Goal: Information Seeking & Learning: Learn about a topic

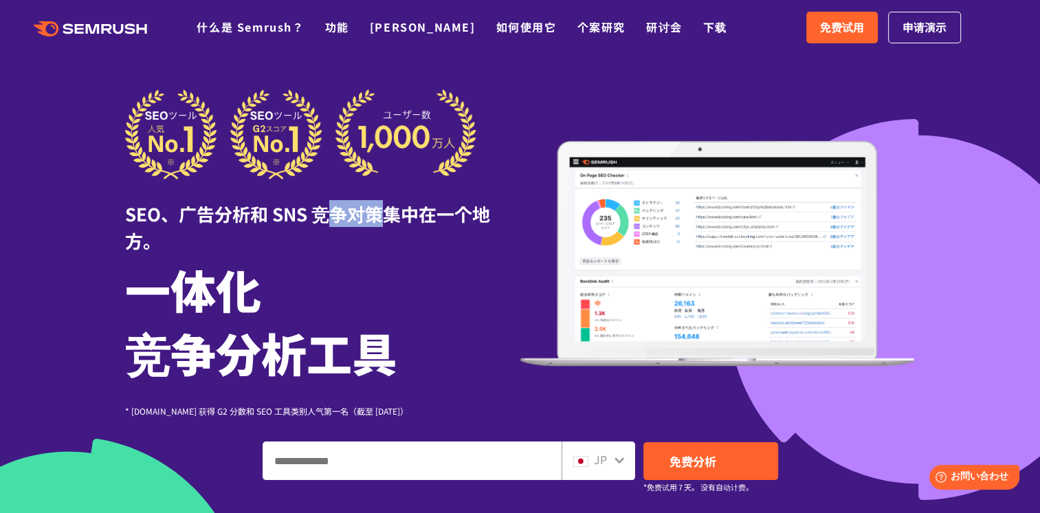
drag, startPoint x: 335, startPoint y: 210, endPoint x: 398, endPoint y: 217, distance: 62.9
click at [398, 217] on div "SEO、广告分析和 SNS 竞争对策集中在一个地方。" at bounding box center [322, 216] width 395 height 74
drag, startPoint x: 398, startPoint y: 217, endPoint x: 350, endPoint y: 258, distance: 63.8
click at [357, 260] on h1 "一体化 竞争分析工具" at bounding box center [322, 320] width 395 height 126
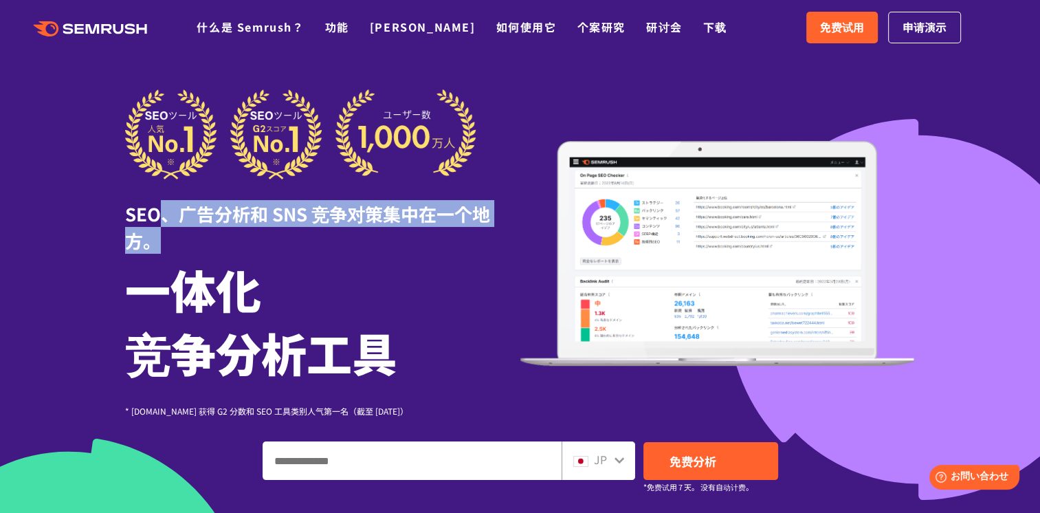
drag, startPoint x: 219, startPoint y: 216, endPoint x: 328, endPoint y: 231, distance: 110.3
click at [328, 231] on div "SEO、广告分析和 SNS 竞争对策集中在一个地方。" at bounding box center [322, 216] width 395 height 74
drag, startPoint x: 328, startPoint y: 231, endPoint x: 353, endPoint y: 269, distance: 46.1
click at [354, 265] on h1 "一体化 竞争分析工具" at bounding box center [322, 320] width 395 height 126
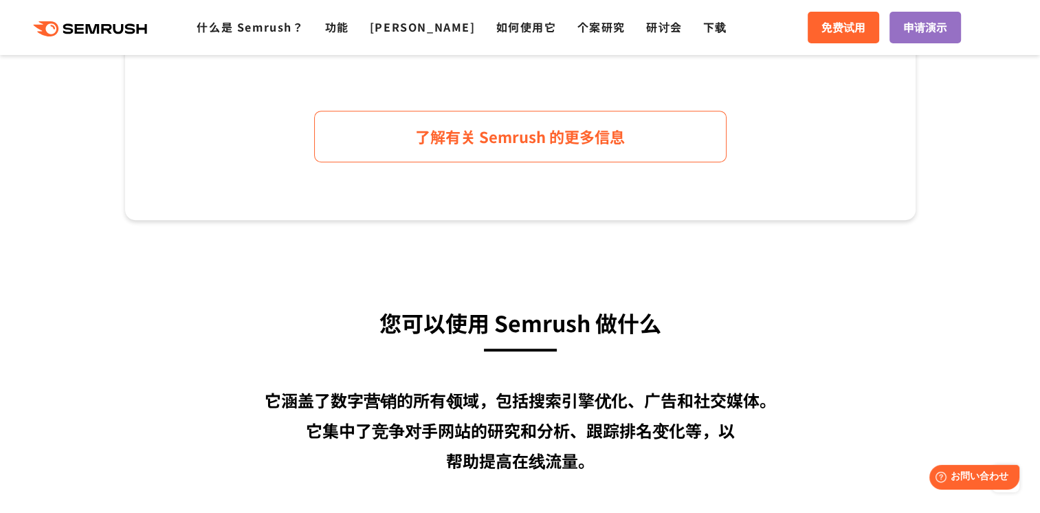
scroll to position [893, 0]
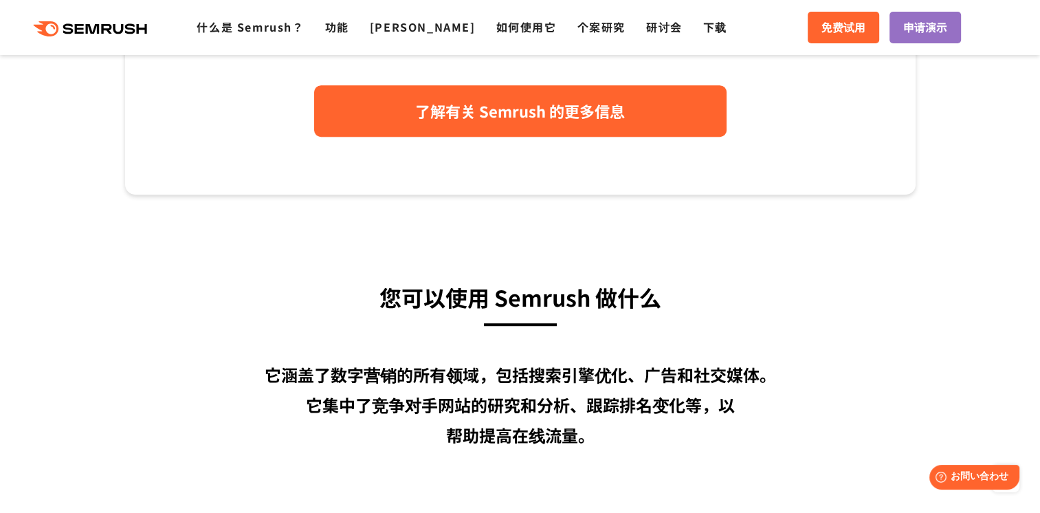
click at [551, 124] on link "了解有关 Semrush 的更多信息" at bounding box center [520, 111] width 412 height 52
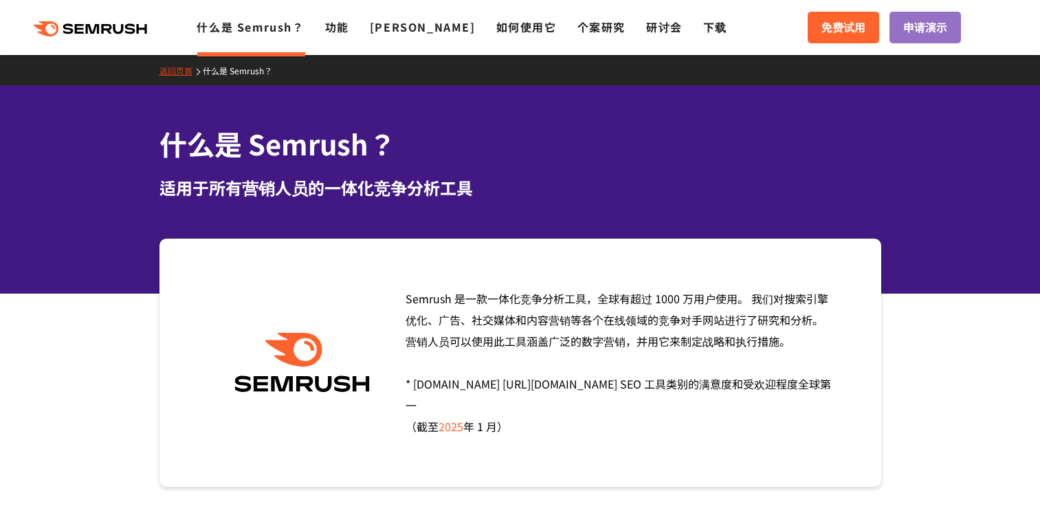
drag, startPoint x: 0, startPoint y: 0, endPoint x: 720, endPoint y: 184, distance: 742.8
click at [785, 288] on div "Semrush 是一款一体化竞争分析工具，全球有超过 1000 万用户使用。 我们对搜索引擎优化、广告、社交媒体和内容营销等各个在线领域的竞争对手网站进行了研…" at bounding box center [613, 362] width 436 height 149
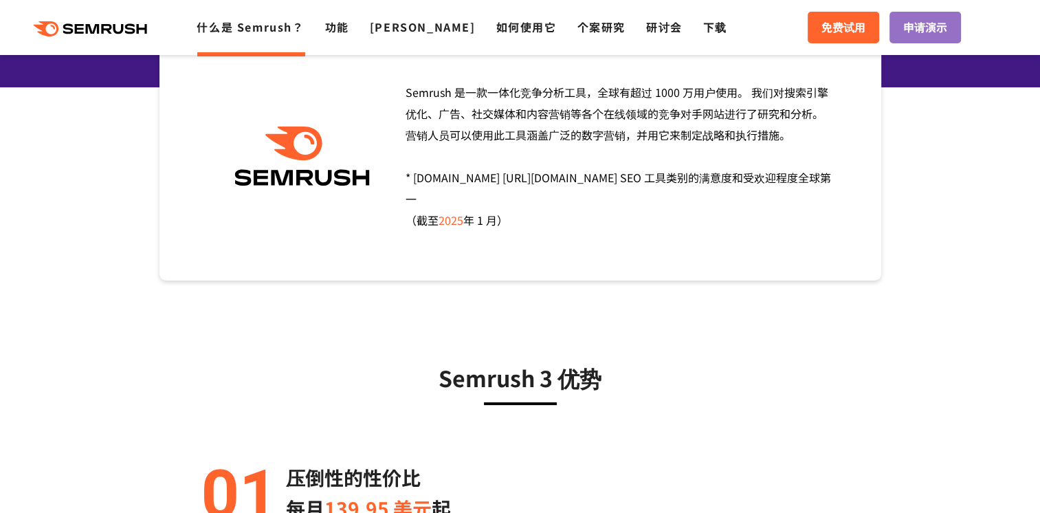
drag, startPoint x: 697, startPoint y: 199, endPoint x: 572, endPoint y: 169, distance: 128.5
click at [693, 195] on div "Semrush 是一款一体化竞争分析工具，全球有超过 1000 万用户使用。 我们对搜索引擎优化、广告、社交媒体和内容营销等各个在线领域的竞争对手网站进行了研…" at bounding box center [613, 156] width 436 height 149
click at [489, 123] on div "Semrush 是一款一体化竞争分析工具，全球有超过 1000 万用户使用。 我们对搜索引擎优化、广告、社交媒体和内容营销等各个在线领域的竞争对手网站进行了研…" at bounding box center [613, 156] width 436 height 149
click at [491, 123] on div "Semrush 是一款一体化竞争分析工具，全球有超过 1000 万用户使用。 我们对搜索引擎优化、广告、社交媒体和内容营销等各个在线领域的竞争对手网站进行了研…" at bounding box center [613, 156] width 436 height 149
click at [492, 120] on span "Semrush 是一款一体化竞争分析工具，全球有超过 1000 万用户使用。 我们对搜索引擎优化、广告、社交媒体和内容营销等各个在线领域的竞争对手网站进行了研…" at bounding box center [618, 156] width 425 height 144
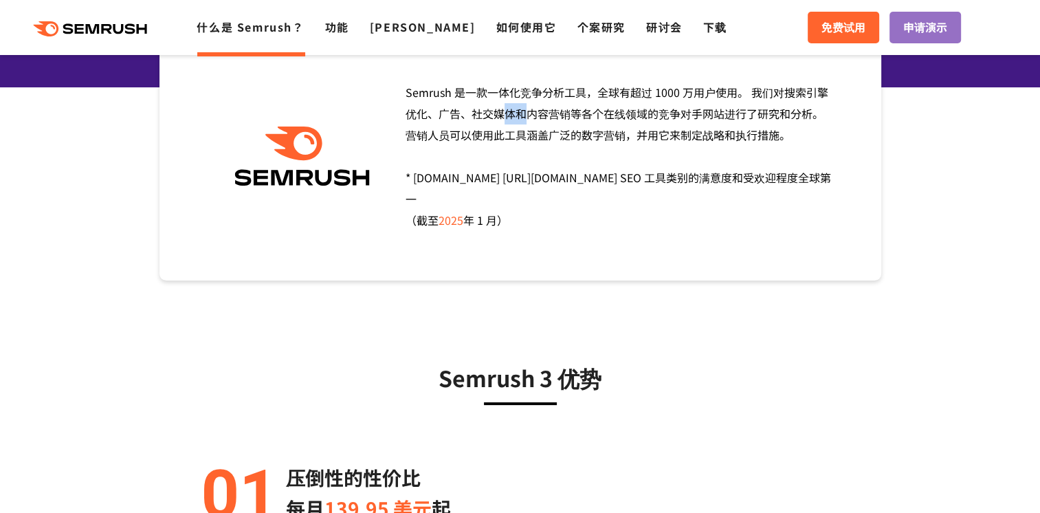
click at [610, 171] on span "Semrush 是一款一体化竞争分析工具，全球有超过 1000 万用户使用。 我们对搜索引擎优化、广告、社交媒体和内容营销等各个在线领域的竞争对手网站进行了研…" at bounding box center [618, 156] width 425 height 144
click at [624, 119] on span "Semrush 是一款一体化竞争分析工具，全球有超过 1000 万用户使用。 我们对搜索引擎优化、广告、社交媒体和内容营销等各个在线领域的竞争对手网站进行了研…" at bounding box center [618, 156] width 425 height 144
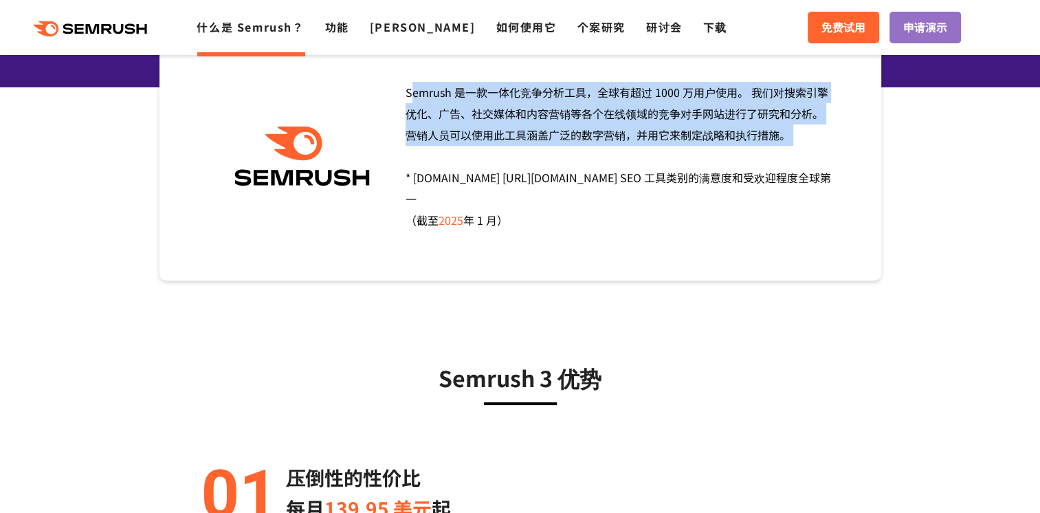
click at [624, 119] on span "Semrush 是一款一体化竞争分析工具，全球有超过 1000 万用户使用。 我们对搜索引擎优化、广告、社交媒体和内容营销等各个在线领域的竞争对手网站进行了研…" at bounding box center [618, 156] width 425 height 144
drag, startPoint x: 624, startPoint y: 119, endPoint x: 598, endPoint y: 166, distance: 54.1
click at [636, 144] on div "Semrush 是一款一体化竞争分析工具，全球有超过 1000 万用户使用。 我们对搜索引擎优化、广告、社交媒体和内容营销等各个在线领域的竞争对手网站进行了研…" at bounding box center [613, 156] width 436 height 149
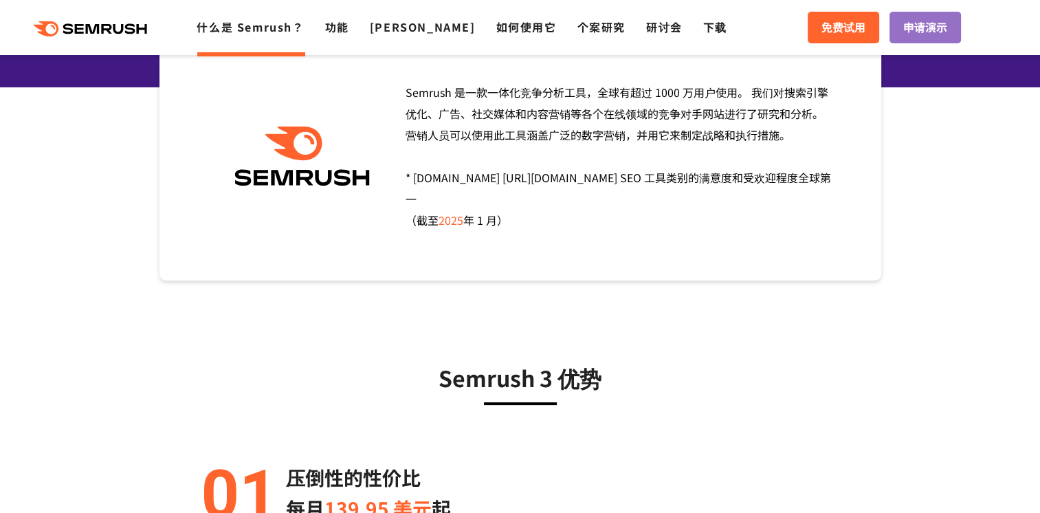
click at [594, 169] on span "Semrush 是一款一体化竞争分析工具，全球有超过 1000 万用户使用。 我们对搜索引擎优化、广告、社交媒体和内容营销等各个在线领域的竞争对手网站进行了研…" at bounding box center [618, 156] width 425 height 144
click at [594, 175] on span "Semrush 是一款一体化竞争分析工具，全球有超过 1000 万用户使用。 我们对搜索引擎优化、广告、社交媒体和内容营销等各个在线领域的竞争对手网站进行了研…" at bounding box center [618, 156] width 425 height 144
click at [594, 174] on span "Semrush 是一款一体化竞争分析工具，全球有超过 1000 万用户使用。 我们对搜索引擎优化、广告、社交媒体和内容营销等各个在线领域的竞争对手网站进行了研…" at bounding box center [618, 156] width 425 height 144
click at [594, 172] on span "Semrush 是一款一体化竞争分析工具，全球有超过 1000 万用户使用。 我们对搜索引擎优化、广告、社交媒体和内容营销等各个在线领域的竞争对手网站进行了研…" at bounding box center [618, 156] width 425 height 144
drag, startPoint x: 594, startPoint y: 172, endPoint x: 612, endPoint y: 206, distance: 38.1
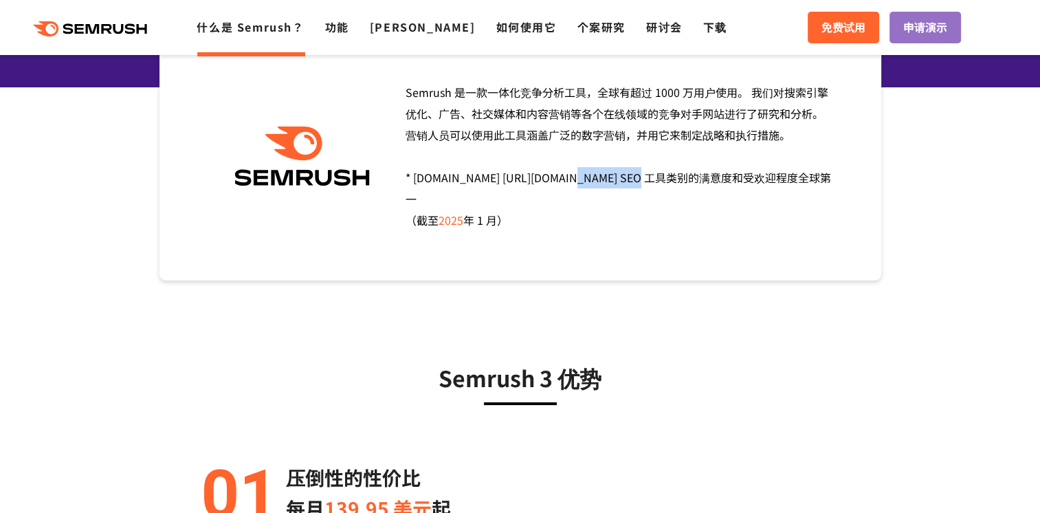
click at [610, 203] on div "Semrush 是一款一体化竞争分析工具，全球有超过 1000 万用户使用。 我们对搜索引擎优化、广告、社交媒体和内容营销等各个在线领域的竞争对手网站进行了研…" at bounding box center [613, 156] width 436 height 149
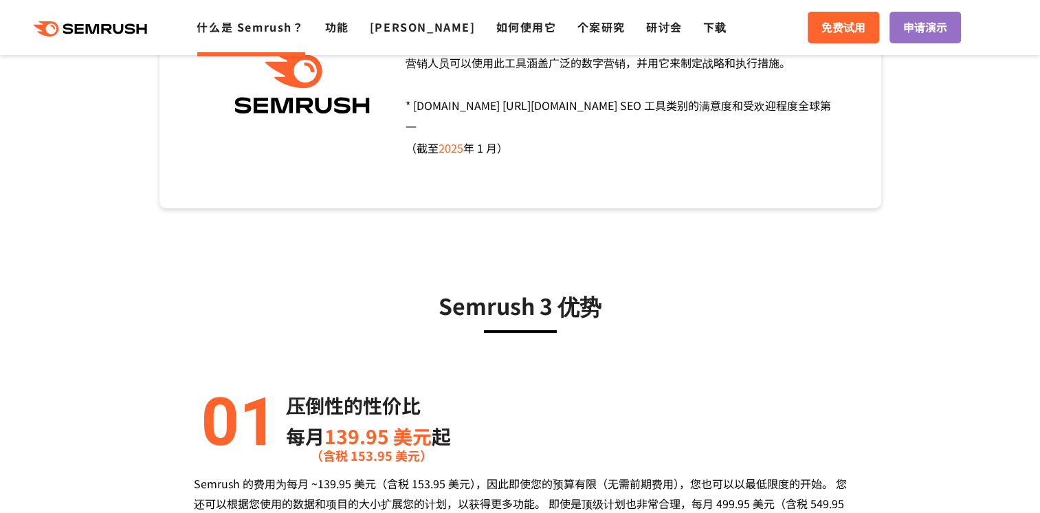
scroll to position [481, 0]
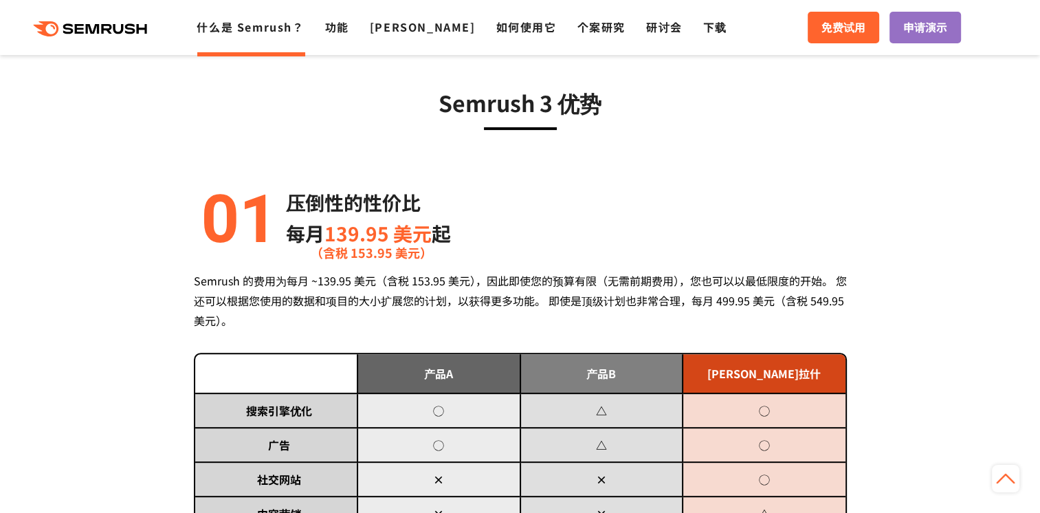
click at [340, 213] on p "压倒性的性价比" at bounding box center [368, 202] width 165 height 31
click at [341, 213] on p "压倒性的性价比" at bounding box center [368, 202] width 165 height 31
drag, startPoint x: 341, startPoint y: 213, endPoint x: 348, endPoint y: 212, distance: 7.0
click at [344, 212] on p "压倒性的性价比" at bounding box center [368, 202] width 165 height 31
drag, startPoint x: 348, startPoint y: 212, endPoint x: 544, endPoint y: 265, distance: 203.6
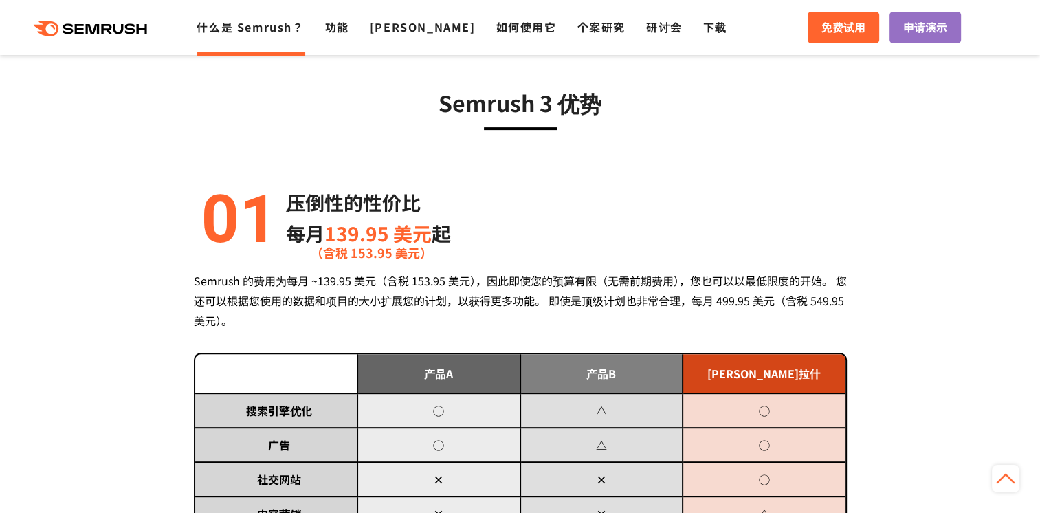
click at [546, 254] on div "压倒性的性价比 每月 139.95 美元 起 （含税 153.95 美元） Semrush 的费用为每月 ~139.95 美元（含税 153.95 美元），因…" at bounding box center [520, 421] width 653 height 469
click at [544, 265] on div "压倒性的性价比 每月 139.95 美元 起 （含税 153.95 美元） Semrush 的费用为每月 ~139.95 美元（含税 153.95 美元），因…" at bounding box center [520, 421] width 653 height 469
click at [544, 269] on div "压倒性的性价比 每月 139.95 美元 起 （含税 153.95 美元） Semrush 的费用为每月 ~139.95 美元（含税 153.95 美元），因…" at bounding box center [520, 421] width 653 height 469
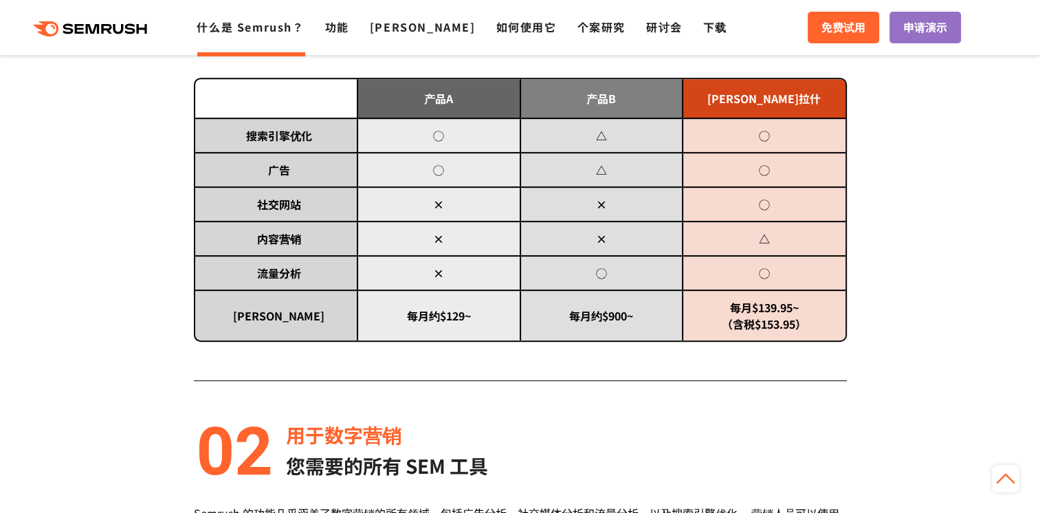
click at [493, 433] on div "用于数字营销 您需要的所有 SEM 工具" at bounding box center [520, 450] width 653 height 62
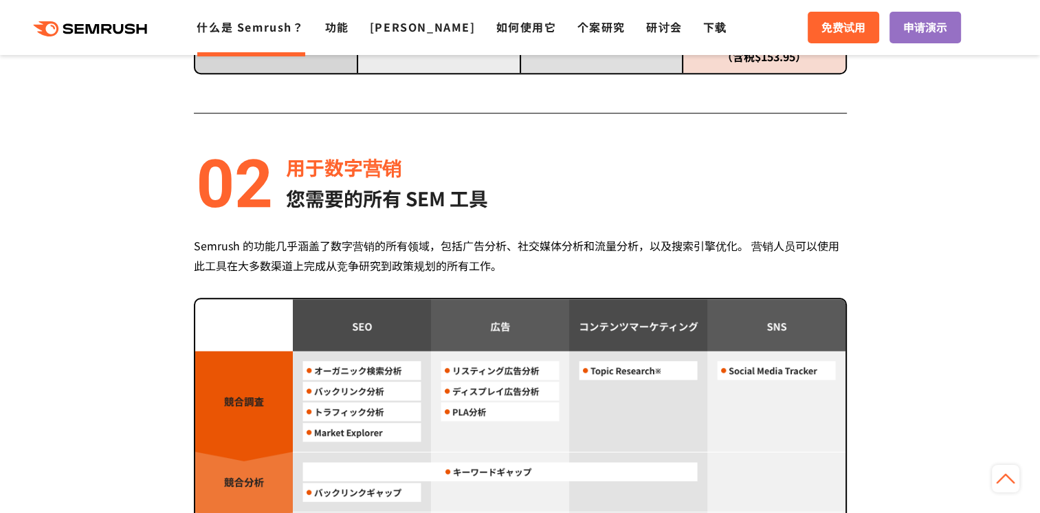
scroll to position [1031, 0]
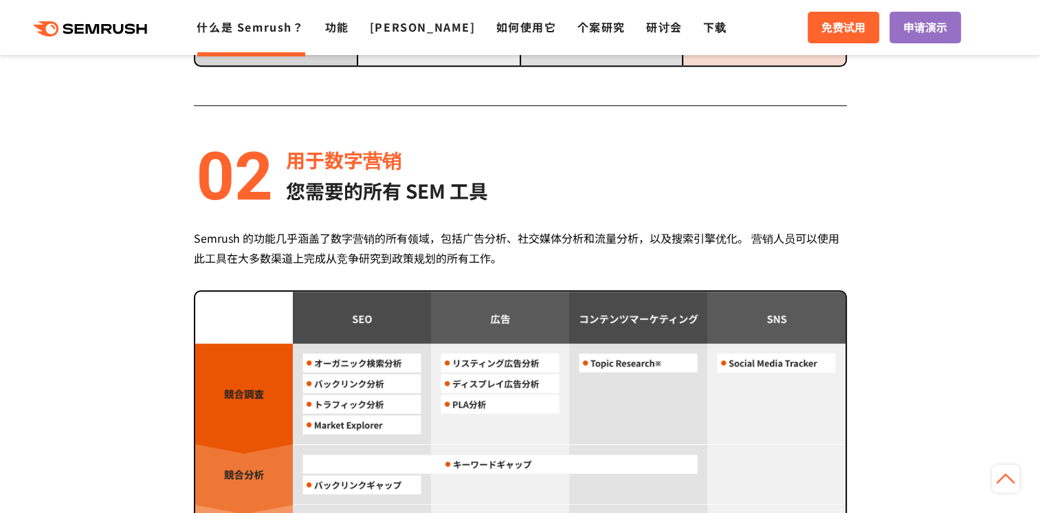
click at [318, 249] on div "Semrush 的功能几乎涵盖了数字营销的所有领域，包括广告分析、社交媒体分析和流量分析，以及搜索引擎优化。 营销人员可以使用此工具在大多数渠道上完成从竞争研…" at bounding box center [520, 248] width 653 height 40
click at [320, 247] on div "Semrush 的功能几乎涵盖了数字营销的所有领域，包括广告分析、社交媒体分析和流量分析，以及搜索引擎优化。 营销人员可以使用此工具在大多数渠道上完成从竞争研…" at bounding box center [520, 248] width 653 height 40
click at [320, 246] on div "Semrush 的功能几乎涵盖了数字营销的所有领域，包括广告分析、社交媒体分析和流量分析，以及搜索引擎优化。 营销人员可以使用此工具在大多数渠道上完成从竞争研…" at bounding box center [520, 248] width 653 height 40
drag, startPoint x: 320, startPoint y: 246, endPoint x: 329, endPoint y: 243, distance: 9.6
click at [322, 243] on div "Semrush 的功能几乎涵盖了数字营销的所有领域，包括广告分析、社交媒体分析和流量分析，以及搜索引擎优化。 营销人员可以使用此工具在大多数渠道上完成从竞争研…" at bounding box center [520, 248] width 653 height 40
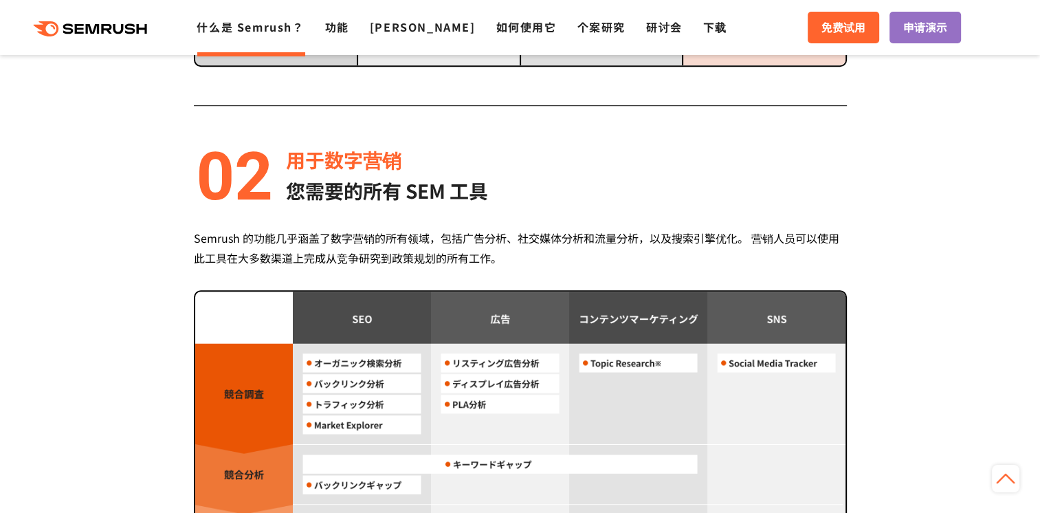
click at [591, 257] on div "Semrush 的功能几乎涵盖了数字营销的所有领域，包括广告分析、社交媒体分析和流量分析，以及搜索引擎优化。 营销人员可以使用此工具在大多数渠道上完成从竞争研…" at bounding box center [520, 248] width 653 height 40
click at [594, 255] on div "Semrush 的功能几乎涵盖了数字营销的所有领域，包括广告分析、社交媒体分析和流量分析，以及搜索引擎优化。 营销人员可以使用此工具在大多数渠道上完成从竞争研…" at bounding box center [520, 248] width 653 height 40
click at [597, 254] on div "Semrush 的功能几乎涵盖了数字营销的所有领域，包括广告分析、社交媒体分析和流量分析，以及搜索引擎优化。 营销人员可以使用此工具在大多数渠道上完成从竞争研…" at bounding box center [520, 248] width 653 height 40
click at [609, 247] on div "Semrush 的功能几乎涵盖了数字营销的所有领域，包括广告分析、社交媒体分析和流量分析，以及搜索引擎优化。 营销人员可以使用此工具在大多数渠道上完成从竞争研…" at bounding box center [520, 248] width 653 height 40
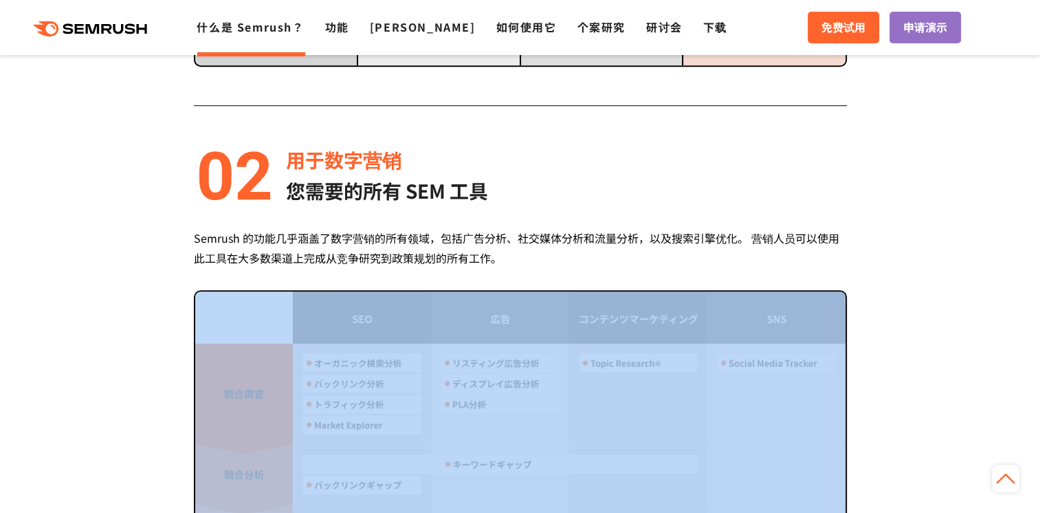
click at [609, 247] on div "Semrush 的功能几乎涵盖了数字营销的所有领域，包括广告分析、社交媒体分析和流量分析，以及搜索引擎优化。 营销人员可以使用此工具在大多数渠道上完成从竞争研…" at bounding box center [520, 248] width 653 height 40
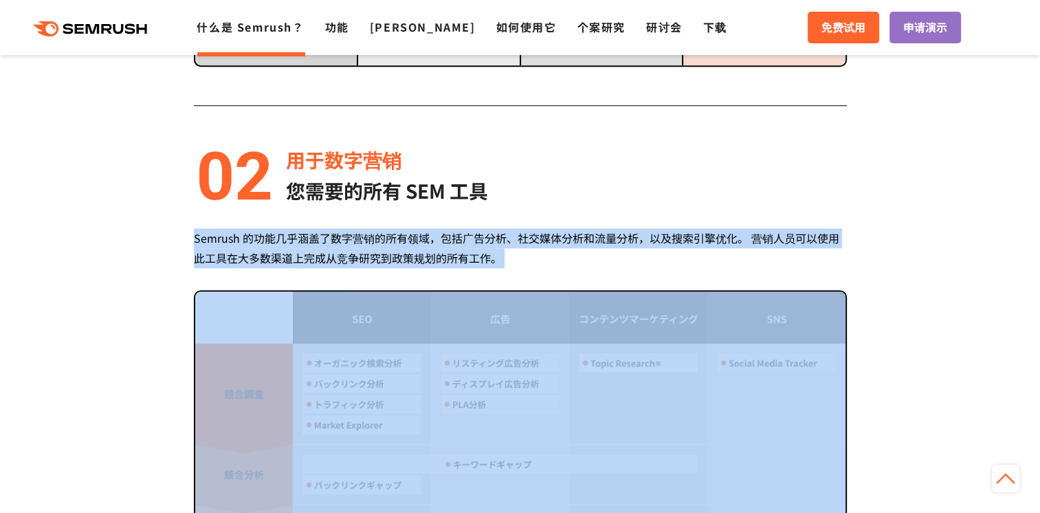
click at [609, 247] on div "Semrush 的功能几乎涵盖了数字营销的所有领域，包括广告分析、社交媒体分析和流量分析，以及搜索引擎优化。 营销人员可以使用此工具在大多数渠道上完成从竞争研…" at bounding box center [520, 248] width 653 height 40
drag, startPoint x: 609, startPoint y: 247, endPoint x: 612, endPoint y: 166, distance: 80.5
click at [614, 166] on div "用于数字营销 您需要的所有 SEM 工具" at bounding box center [520, 175] width 653 height 62
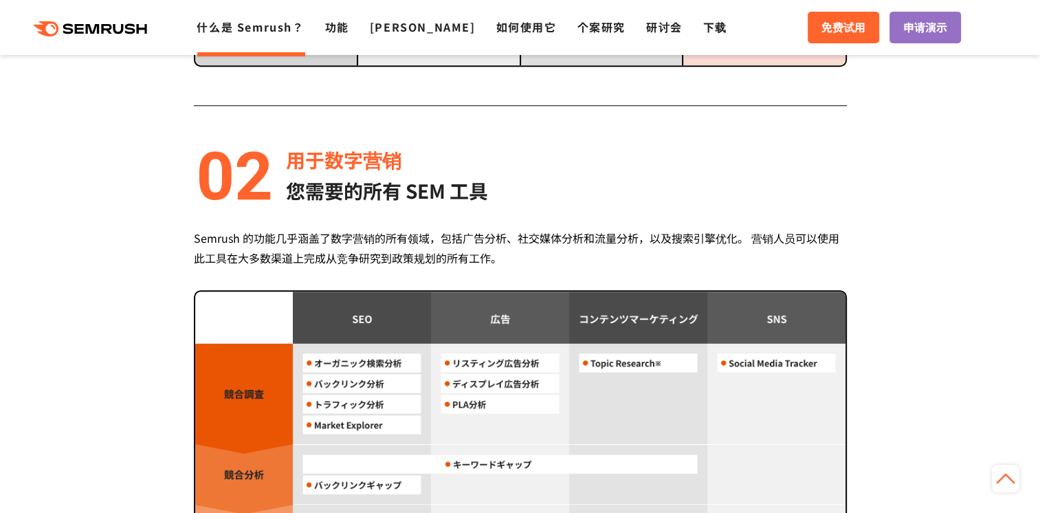
click at [567, 166] on div "用于数字营销 您需要的所有 SEM 工具" at bounding box center [520, 175] width 653 height 62
click at [531, 249] on div "Semrush 的功能几乎涵盖了数字营销的所有领域，包括广告分析、社交媒体分析和流量分析，以及搜索引擎优化。 营销人员可以使用此工具在大多数渠道上完成从竞争研…" at bounding box center [520, 248] width 653 height 40
click at [531, 248] on div "Semrush 的功能几乎涵盖了数字营销的所有领域，包括广告分析、社交媒体分析和流量分析，以及搜索引擎优化。 营销人员可以使用此工具在大多数渠道上完成从竞争研…" at bounding box center [520, 248] width 653 height 40
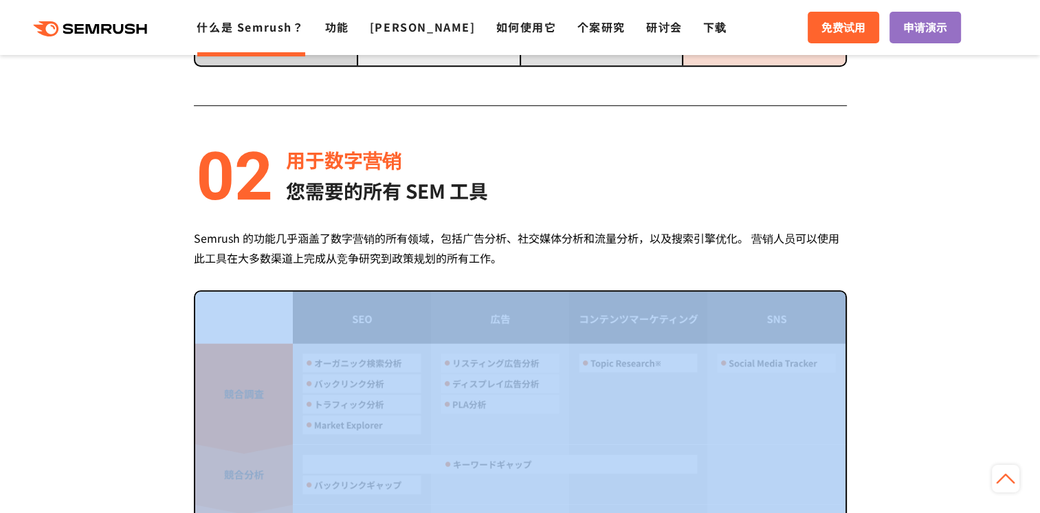
click at [531, 248] on div "Semrush 的功能几乎涵盖了数字营销的所有领域，包括广告分析、社交媒体分析和流量分析，以及搜索引擎优化。 营销人员可以使用此工具在大多数渠道上完成从竞争研…" at bounding box center [520, 248] width 653 height 40
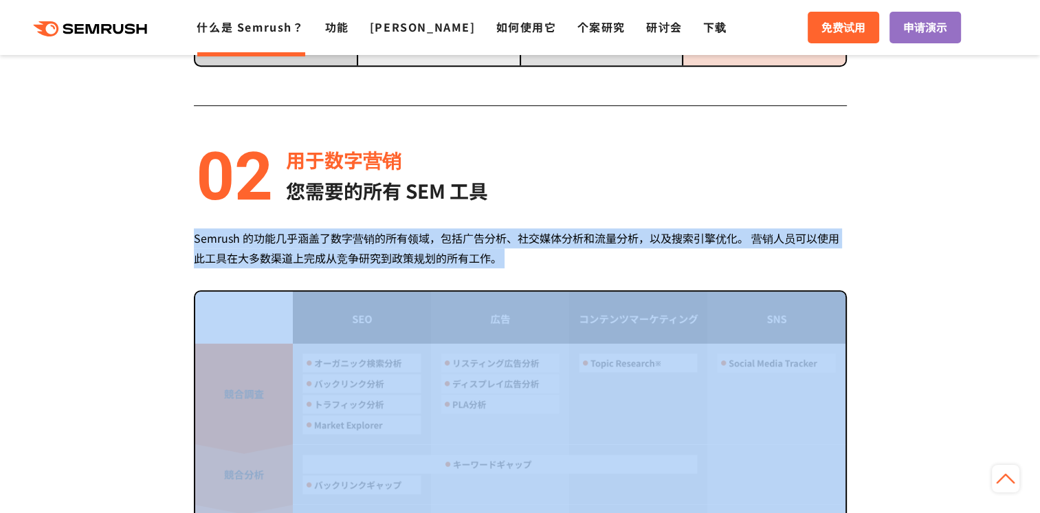
drag, startPoint x: 531, startPoint y: 248, endPoint x: 639, endPoint y: 267, distance: 108.9
click at [531, 248] on div "Semrush 的功能几乎涵盖了数字营销的所有领域，包括广告分析、社交媒体分析和流量分析，以及搜索引擎优化。 营销人员可以使用此工具在大多数渠道上完成从竞争研…" at bounding box center [520, 248] width 653 height 40
click at [722, 271] on div "用于数字营销 您需要的所有 SEM 工具 Semrush 的功能几乎涵盖了数字营销的所有领域，包括广告分析、社交媒体分析和流量分析，以及搜索引擎优化。 营销人…" at bounding box center [520, 458] width 653 height 628
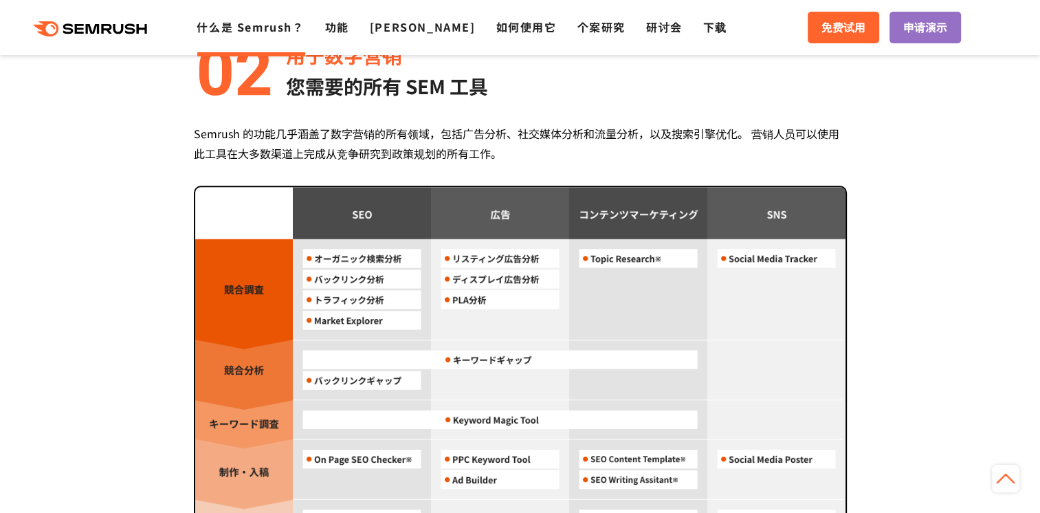
scroll to position [1168, 0]
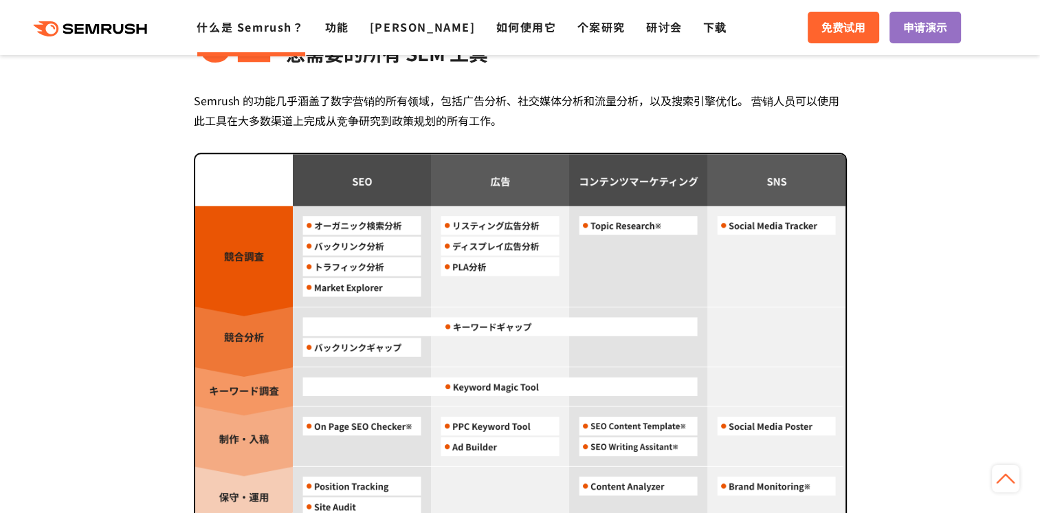
click at [398, 119] on div "Semrush 的功能几乎涵盖了数字营销的所有领域，包括广告分析、社交媒体分析和流量分析，以及搜索引擎优化。 营销人员可以使用此工具在大多数渠道上完成从竞争研…" at bounding box center [520, 111] width 653 height 40
click at [398, 118] on div "Semrush 的功能几乎涵盖了数字营销的所有领域，包括广告分析、社交媒体分析和流量分析，以及搜索引擎优化。 营销人员可以使用此工具在大多数渠道上完成从竞争研…" at bounding box center [520, 111] width 653 height 40
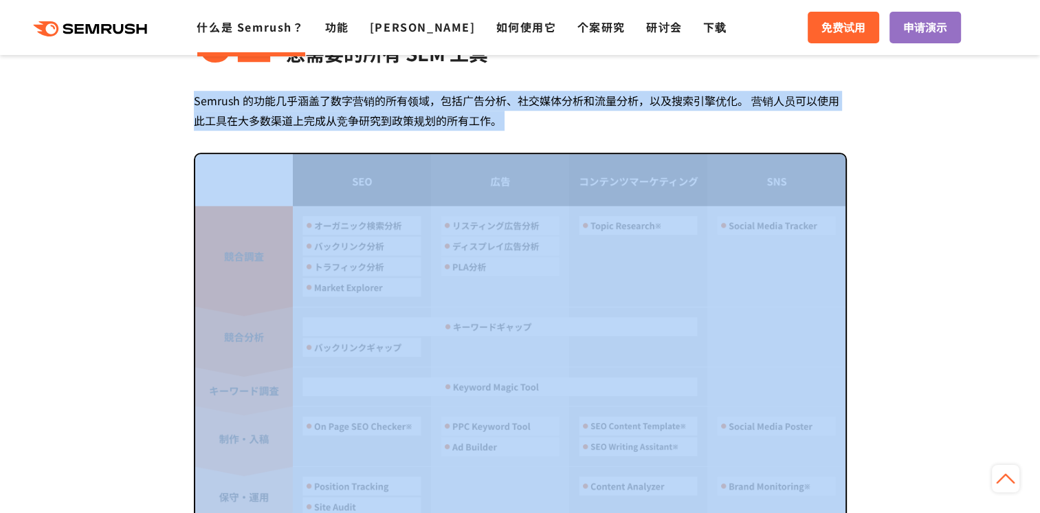
drag, startPoint x: 398, startPoint y: 118, endPoint x: 609, endPoint y: 122, distance: 211.0
click at [609, 122] on div "Semrush 的功能几乎涵盖了数字营销的所有领域，包括广告分析、社交媒体分析和流量分析，以及搜索引擎优化。 营销人员可以使用此工具在大多数渠道上完成从竞争研…" at bounding box center [520, 111] width 653 height 40
click at [610, 126] on div "Semrush 的功能几乎涵盖了数字营销的所有领域，包括广告分析、社交媒体分析和流量分析，以及搜索引擎优化。 营销人员可以使用此工具在大多数渠道上完成从竞争研…" at bounding box center [520, 111] width 653 height 40
click at [604, 131] on div "用于数字营销 您需要的所有 SEM 工具 Semrush 的功能几乎涵盖了数字营销的所有领域，包括广告分析、社交媒体分析和流量分析，以及搜索引擎优化。 营销人…" at bounding box center [520, 321] width 653 height 628
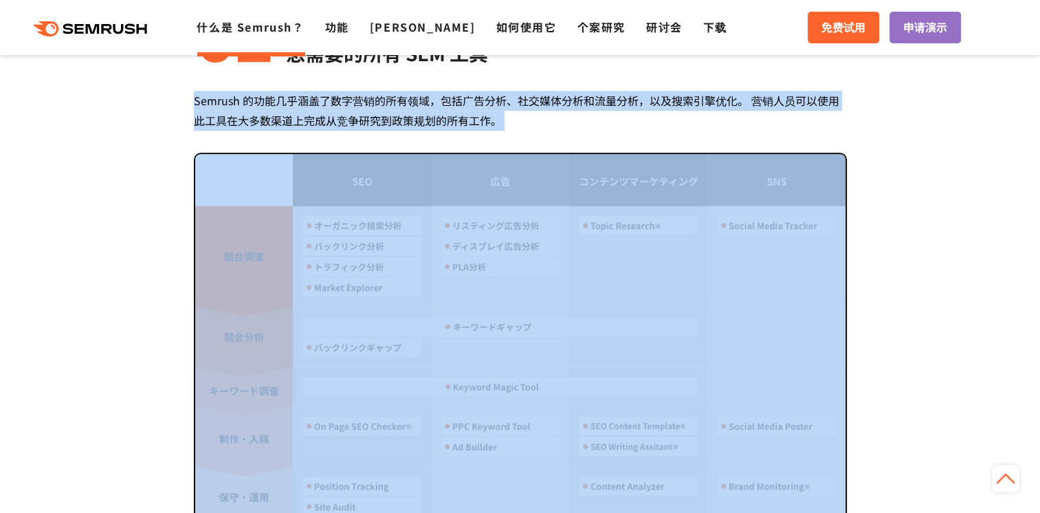
click at [555, 126] on div "Semrush 的功能几乎涵盖了数字营销的所有领域，包括广告分析、社交媒体分析和流量分析，以及搜索引擎优化。 营销人员可以使用此工具在大多数渠道上完成从竞争研…" at bounding box center [520, 111] width 653 height 40
click at [36, 194] on section "Semrush 3 优势 压倒性的性价比 每月 139.95 美元 起 （含税 153.95 美元） Semrush 的费用为每月 ~139.95 美元（含税…" at bounding box center [520, 224] width 1040 height 1735
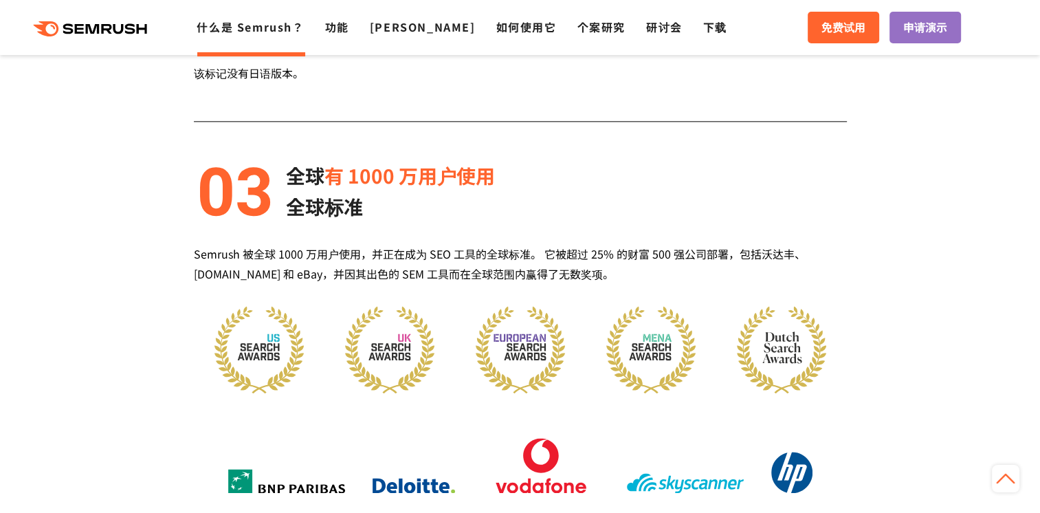
scroll to position [1718, 0]
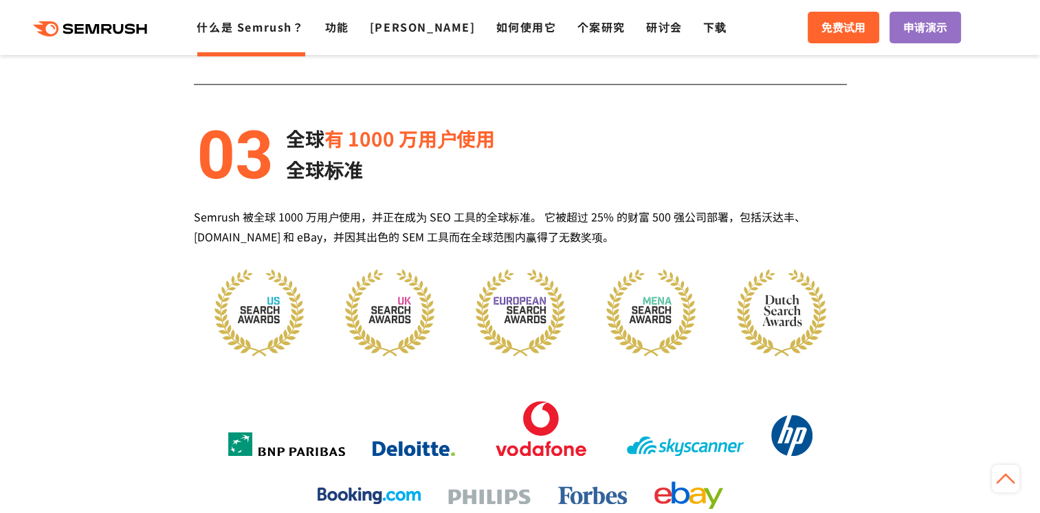
click at [340, 211] on div "Semrush 被全球 1000 万用户使用，并正在成为 SEO 工具的全球标准。 它被超过 25% 的财富 500 强公司部署，包括沃达丰、[DOMAIN_…" at bounding box center [520, 227] width 653 height 40
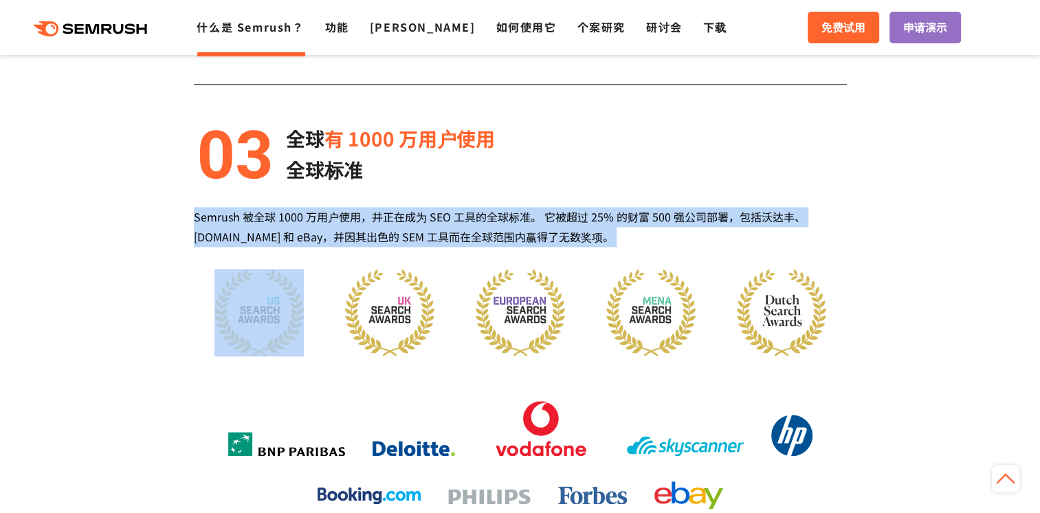
click at [340, 211] on div "Semrush 被全球 1000 万用户使用，并正在成为 SEO 工具的全球标准。 它被超过 25% 的财富 500 强公司部署，包括沃达丰、[DOMAIN_…" at bounding box center [520, 227] width 653 height 40
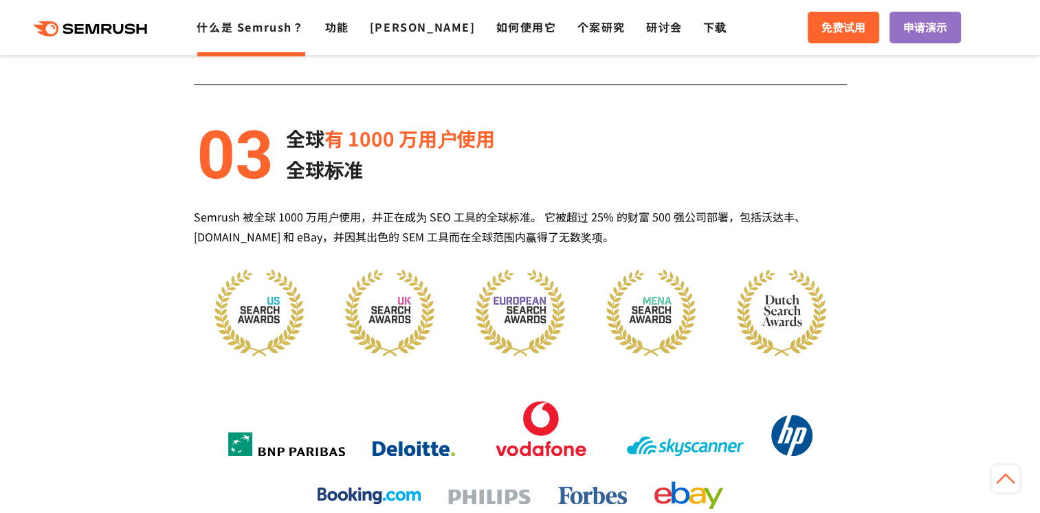
click at [722, 181] on div "全球 有 1000 万用户使用 全球标准" at bounding box center [520, 154] width 653 height 62
click at [702, 221] on div "Semrush 被全球 1000 万用户使用，并正在成为 SEO 工具的全球标准。 它被超过 25% 的财富 500 强公司部署，包括沃达丰、[DOMAIN_…" at bounding box center [520, 227] width 653 height 40
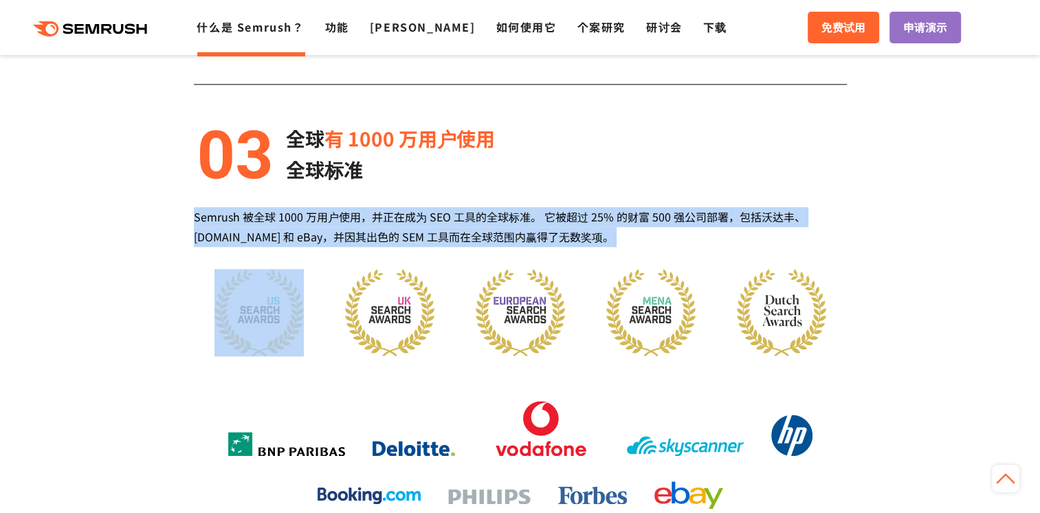
click at [702, 221] on div "Semrush 被全球 1000 万用户使用，并正在成为 SEO 工具的全球标准。 它被超过 25% 的财富 500 强公司部署，包括沃达丰、[DOMAIN_…" at bounding box center [520, 227] width 653 height 40
drag, startPoint x: 702, startPoint y: 221, endPoint x: 687, endPoint y: 184, distance: 39.8
click at [687, 184] on div "全球 有 1000 万用户使用 全球标准 Semrush 被全球 1000 万用户使用，并正在成为 SEO 工具的全球标准。 它被超过 25% 的财富 500…" at bounding box center [520, 318] width 653 height 391
click at [684, 172] on div "全球 有 1000 万用户使用 全球标准" at bounding box center [520, 154] width 653 height 62
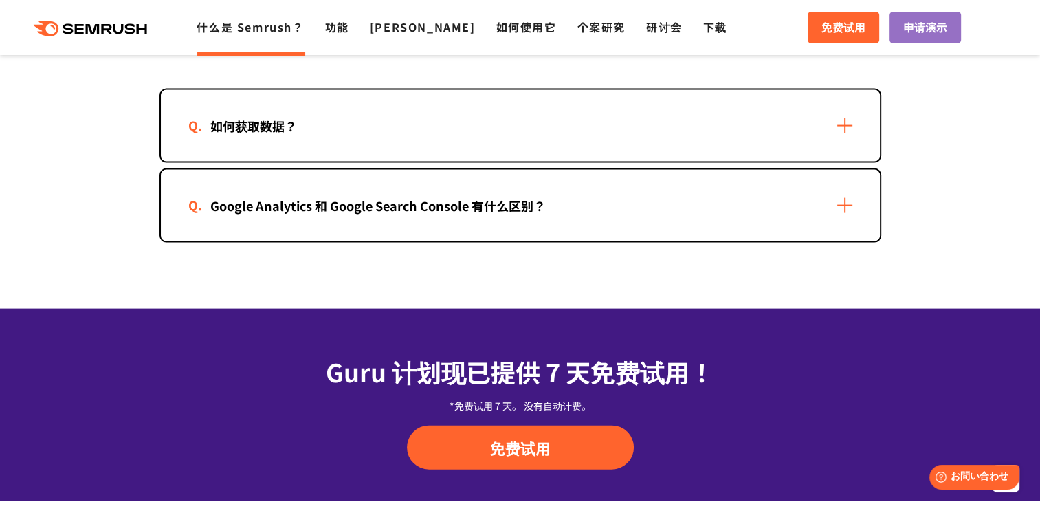
scroll to position [2887, 0]
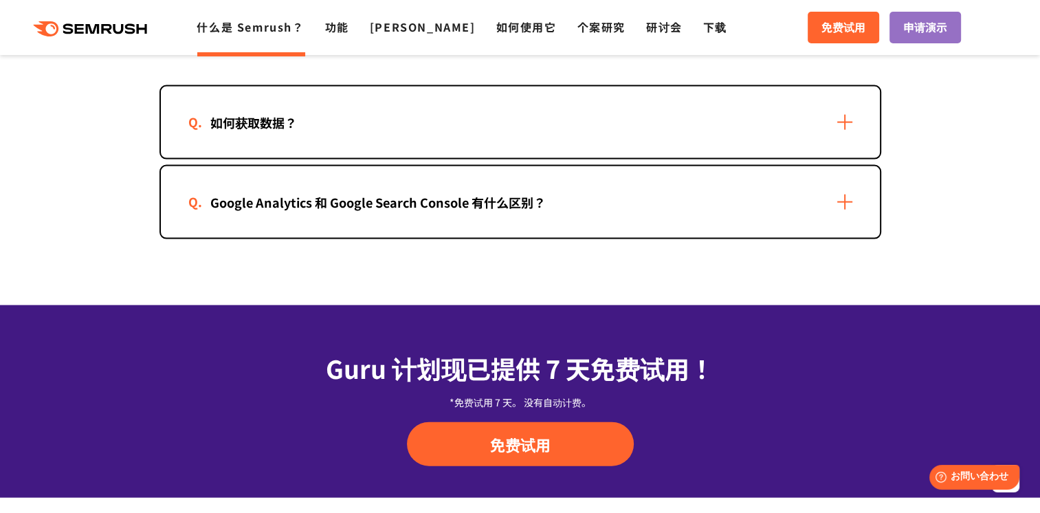
click at [557, 183] on div "Google Analytics 和 Google Search Console 有什么区别？" at bounding box center [520, 201] width 719 height 71
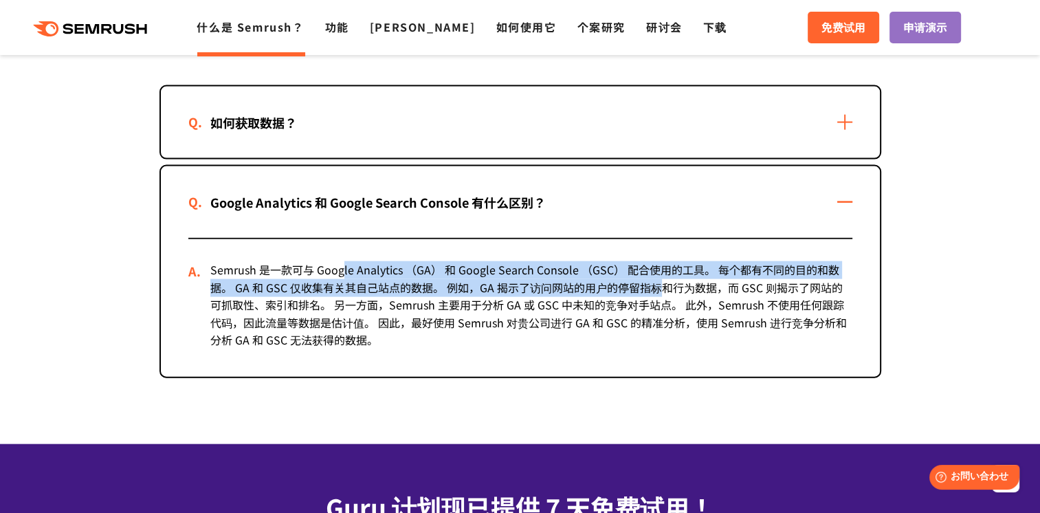
drag, startPoint x: 342, startPoint y: 256, endPoint x: 668, endPoint y: 280, distance: 326.7
click at [668, 280] on div "Semrush 是一款可与 Google Analytics （GA） 和 Google Search Console （GSC） 配合使用的工具。 每个都有…" at bounding box center [520, 307] width 664 height 137
drag, startPoint x: 668, startPoint y: 280, endPoint x: 654, endPoint y: 331, distance: 52.7
click at [656, 331] on div "Semrush 是一款可与 Google Analytics （GA） 和 Google Search Console （GSC） 配合使用的工具。 每个都有…" at bounding box center [520, 307] width 664 height 137
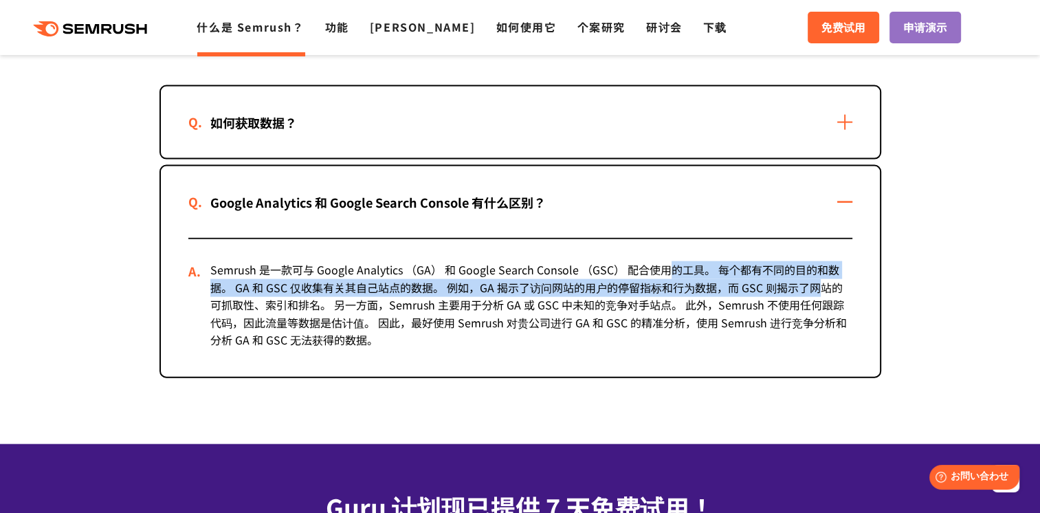
drag, startPoint x: 718, startPoint y: 279, endPoint x: 815, endPoint y: 285, distance: 97.8
click at [816, 284] on div "Semrush 是一款可与 Google Analytics （GA） 和 Google Search Console （GSC） 配合使用的工具。 每个都有…" at bounding box center [520, 307] width 664 height 137
drag, startPoint x: 815, startPoint y: 285, endPoint x: 403, endPoint y: 326, distance: 413.8
click at [657, 340] on div "Semrush 是一款可与 Google Analytics （GA） 和 Google Search Console （GSC） 配合使用的工具。 每个都有…" at bounding box center [520, 307] width 664 height 137
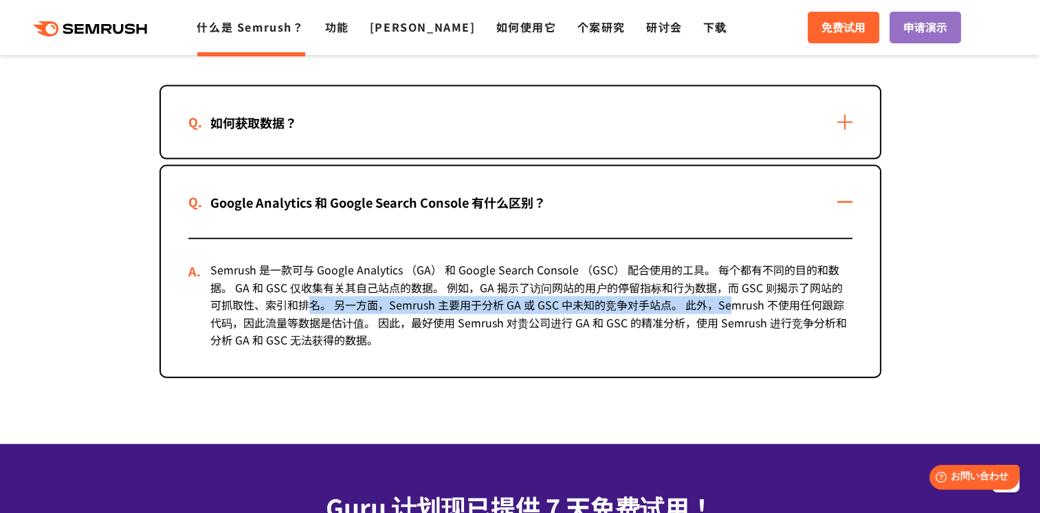
drag, startPoint x: 300, startPoint y: 293, endPoint x: 719, endPoint y: 300, distance: 419.3
click at [719, 300] on div "Semrush 是一款可与 Google Analytics （GA） 和 Google Search Console （GSC） 配合使用的工具。 每个都有…" at bounding box center [520, 307] width 664 height 137
drag, startPoint x: 719, startPoint y: 300, endPoint x: 621, endPoint y: 337, distance: 105.3
click at [648, 345] on div "Semrush 是一款可与 Google Analytics （GA） 和 Google Search Console （GSC） 配合使用的工具。 每个都有…" at bounding box center [520, 307] width 664 height 137
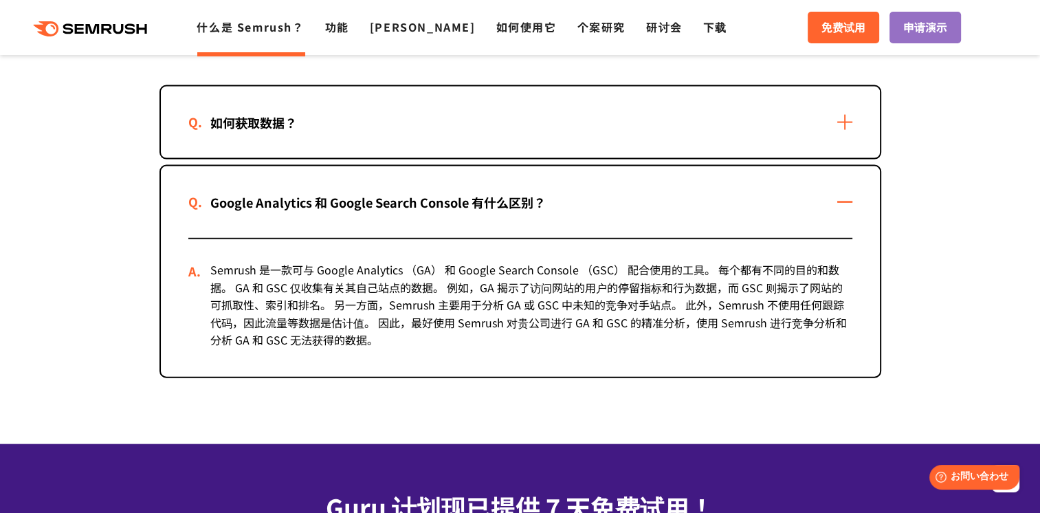
drag, startPoint x: 357, startPoint y: 280, endPoint x: 720, endPoint y: 299, distance: 362.7
click at [720, 299] on div "Semrush 是一款可与 Google Analytics （GA） 和 Google Search Console （GSC） 配合使用的工具。 每个都有…" at bounding box center [520, 307] width 664 height 137
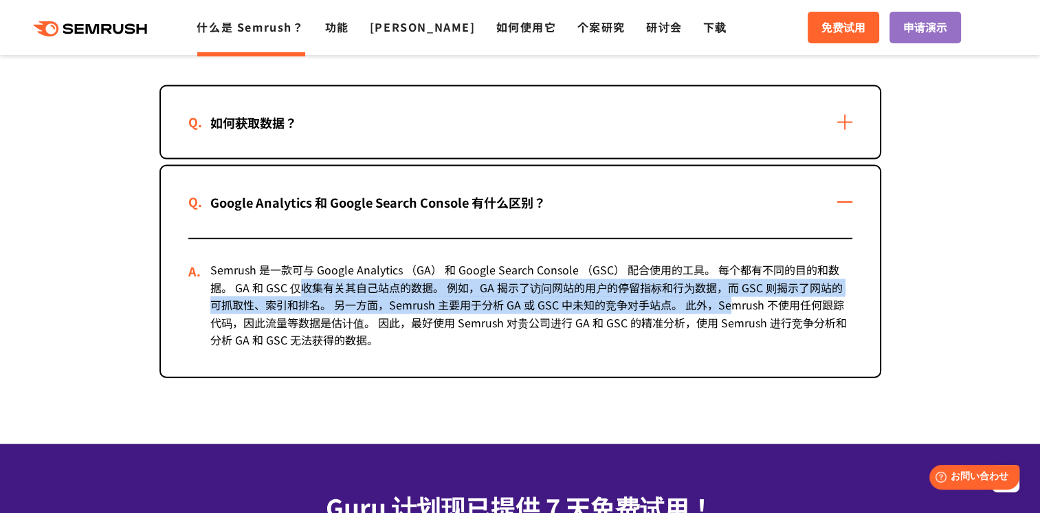
drag, startPoint x: 720, startPoint y: 299, endPoint x: 564, endPoint y: 325, distance: 158.2
click at [583, 329] on div "Semrush 是一款可与 Google Analytics （GA） 和 Google Search Console （GSC） 配合使用的工具。 每个都有…" at bounding box center [520, 307] width 664 height 137
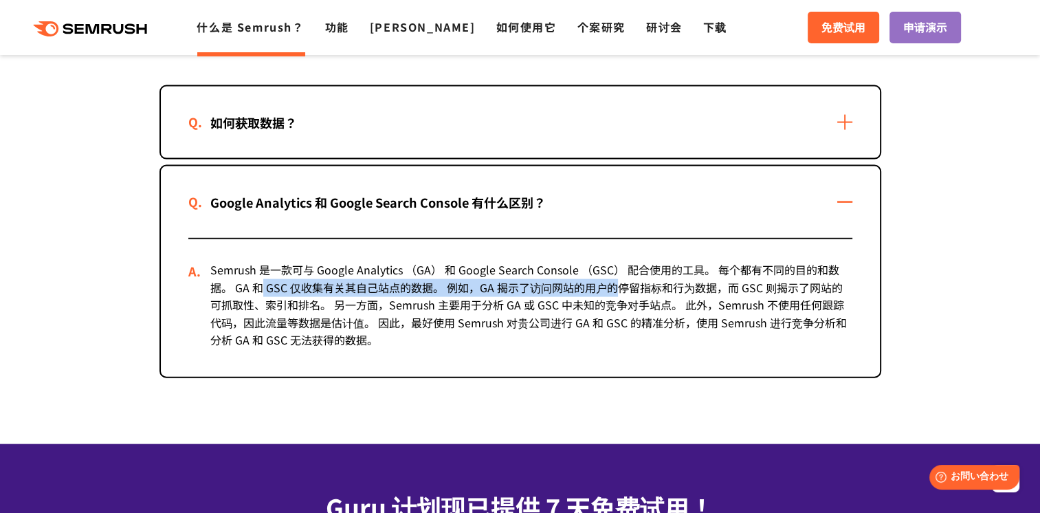
drag, startPoint x: 473, startPoint y: 280, endPoint x: 639, endPoint y: 284, distance: 166.4
click at [639, 284] on div "Semrush 是一款可与 Google Analytics （GA） 和 Google Search Console （GSC） 配合使用的工具。 每个都有…" at bounding box center [520, 307] width 664 height 137
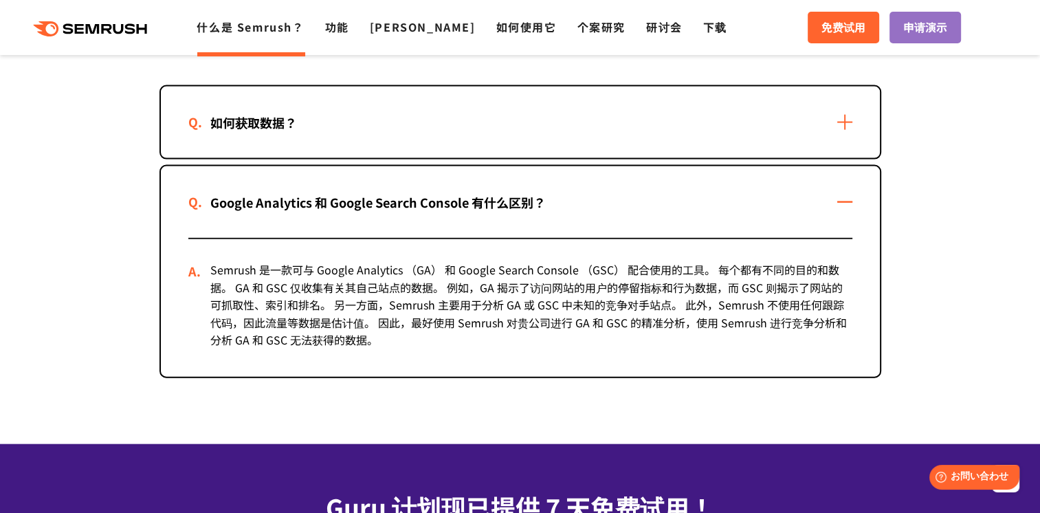
drag, startPoint x: 639, startPoint y: 284, endPoint x: 525, endPoint y: 308, distance: 116.6
click at [558, 330] on div "Semrush 是一款可与 Google Analytics （GA） 和 Google Search Console （GSC） 配合使用的工具。 每个都有…" at bounding box center [520, 307] width 664 height 137
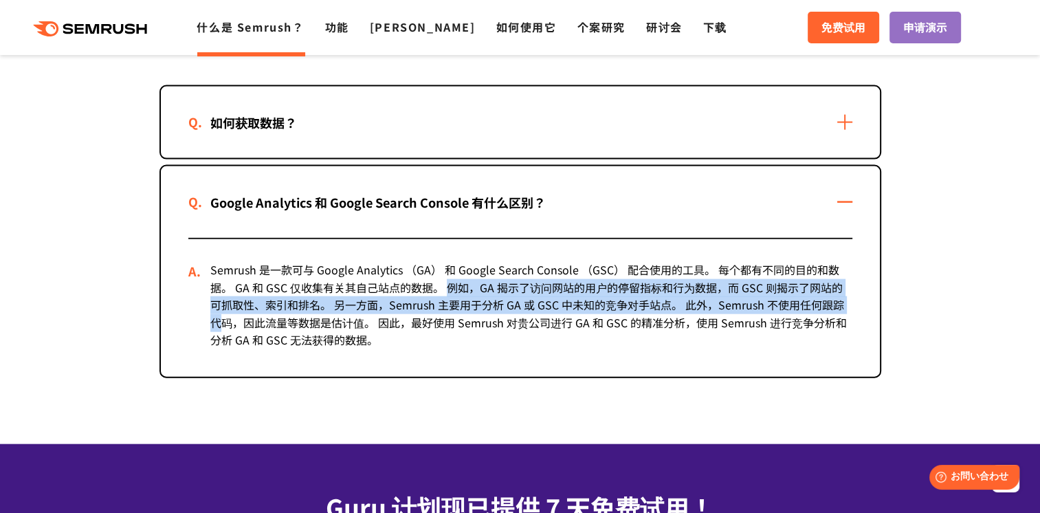
drag, startPoint x: 852, startPoint y: 293, endPoint x: 882, endPoint y: 293, distance: 29.6
click at [882, 293] on div "关于 Semrush 的常见问题解答 如何获取数据？ 我们通过结合各种数据源来构建我们的数据库，包括来自可信数据提供商的数据、来自匿名用户的点击流数据、Sem…" at bounding box center [520, 181] width 749 height 395
drag, startPoint x: 882, startPoint y: 293, endPoint x: 731, endPoint y: 335, distance: 156.9
click at [731, 335] on div "Semrush 是一款可与 Google Analytics （GA） 和 Google Search Console （GSC） 配合使用的工具。 每个都有…" at bounding box center [520, 307] width 664 height 137
drag, startPoint x: 517, startPoint y: 286, endPoint x: 698, endPoint y: 293, distance: 181.6
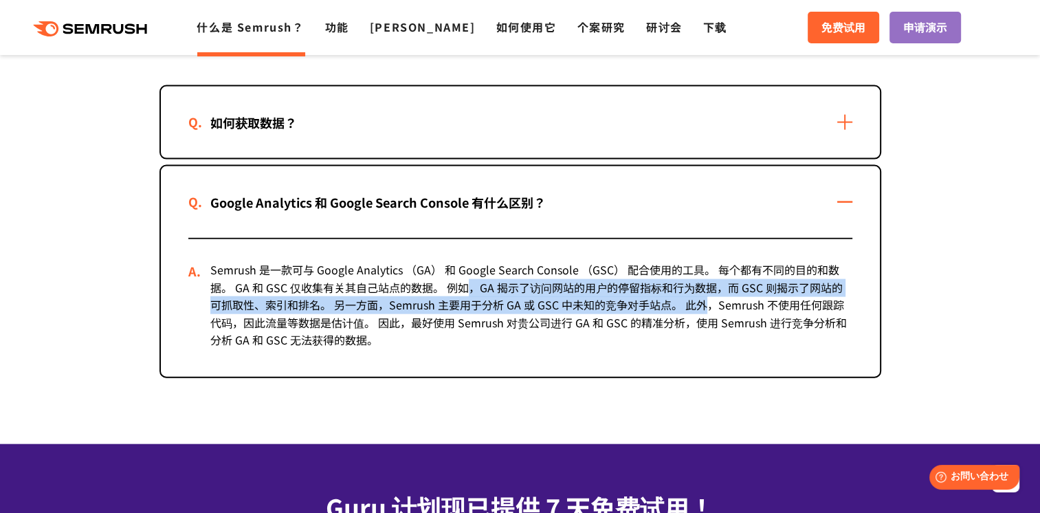
click at [698, 293] on div "Semrush 是一款可与 Google Analytics （GA） 和 Google Search Console （GSC） 配合使用的工具。 每个都有…" at bounding box center [520, 307] width 664 height 137
drag, startPoint x: 698, startPoint y: 293, endPoint x: 629, endPoint y: 315, distance: 73.0
click at [629, 315] on div "Semrush 是一款可与 Google Analytics （GA） 和 Google Search Console （GSC） 配合使用的工具。 每个都有…" at bounding box center [520, 307] width 664 height 137
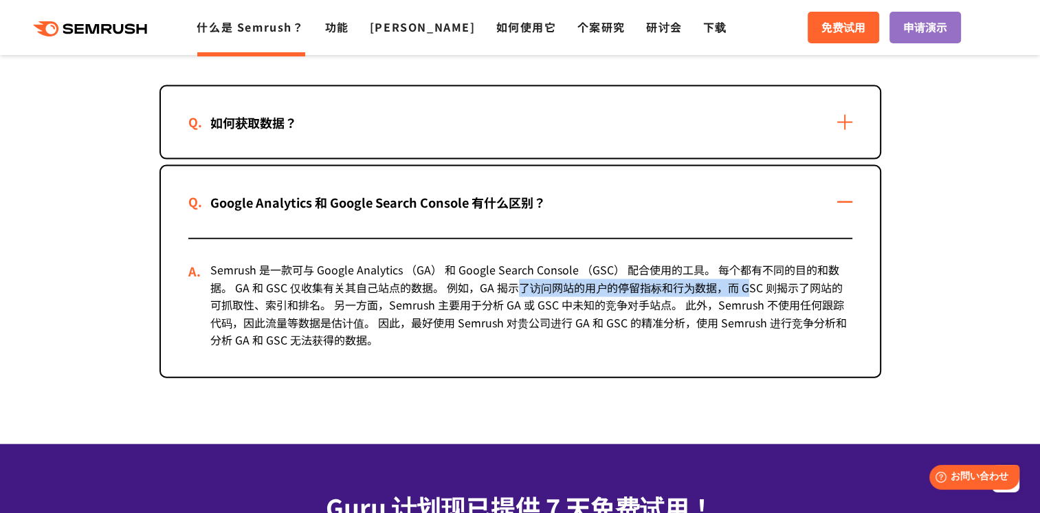
click at [749, 286] on div "Semrush 是一款可与 Google Analytics （GA） 和 Google Search Console （GSC） 配合使用的工具。 每个都有…" at bounding box center [520, 307] width 664 height 137
drag, startPoint x: 749, startPoint y: 286, endPoint x: 703, endPoint y: 319, distance: 56.6
click at [707, 318] on div "Semrush 是一款可与 Google Analytics （GA） 和 Google Search Console （GSC） 配合使用的工具。 每个都有…" at bounding box center [520, 307] width 664 height 137
click at [639, 331] on div "Semrush 是一款可与 Google Analytics （GA） 和 Google Search Console （GSC） 配合使用的工具。 每个都有…" at bounding box center [520, 307] width 664 height 137
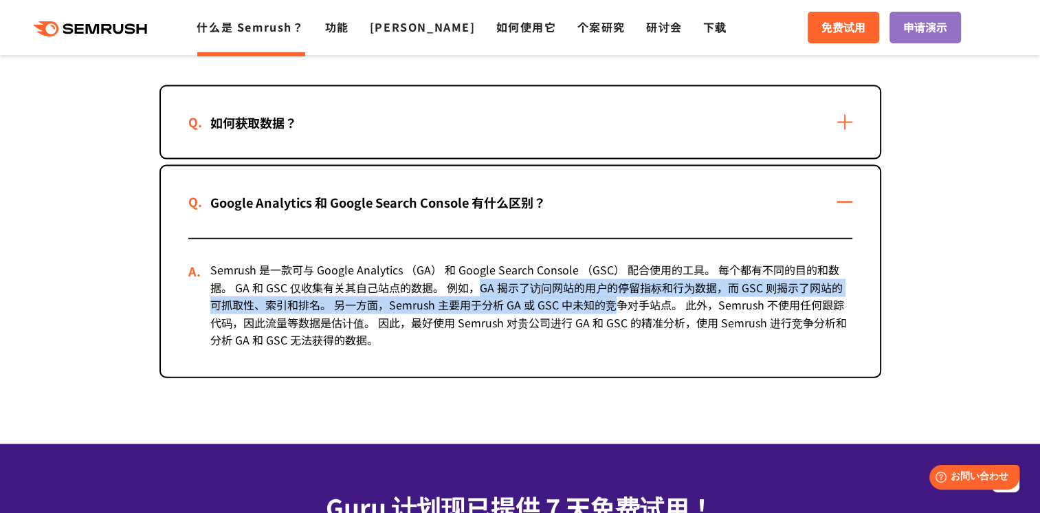
click at [602, 295] on div "Semrush 是一款可与 Google Analytics （GA） 和 Google Search Console （GSC） 配合使用的工具。 每个都有…" at bounding box center [520, 307] width 664 height 137
drag, startPoint x: 602, startPoint y: 295, endPoint x: 542, endPoint y: 314, distance: 63.5
click at [542, 320] on div "Semrush 是一款可与 Google Analytics （GA） 和 Google Search Console （GSC） 配合使用的工具。 每个都有…" at bounding box center [520, 307] width 664 height 137
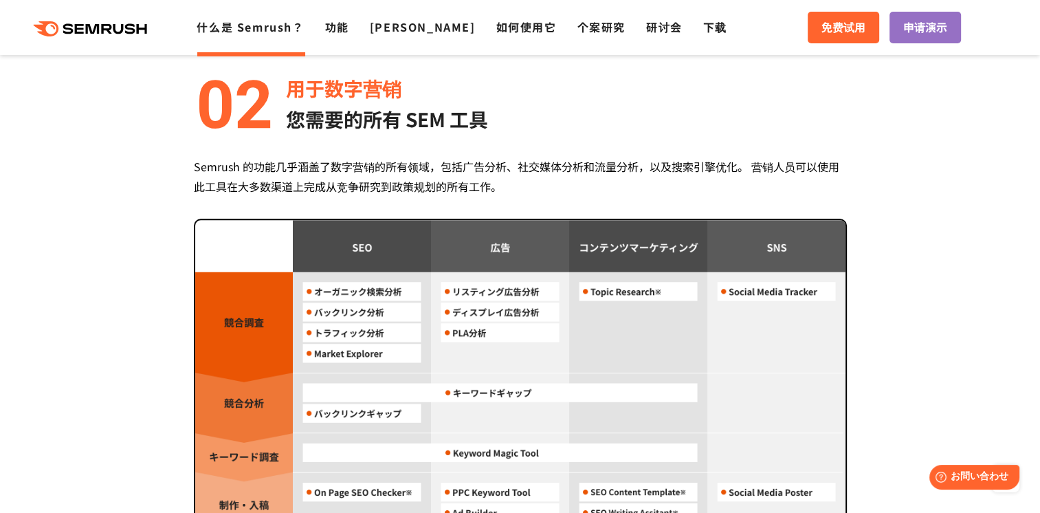
scroll to position [1100, 0]
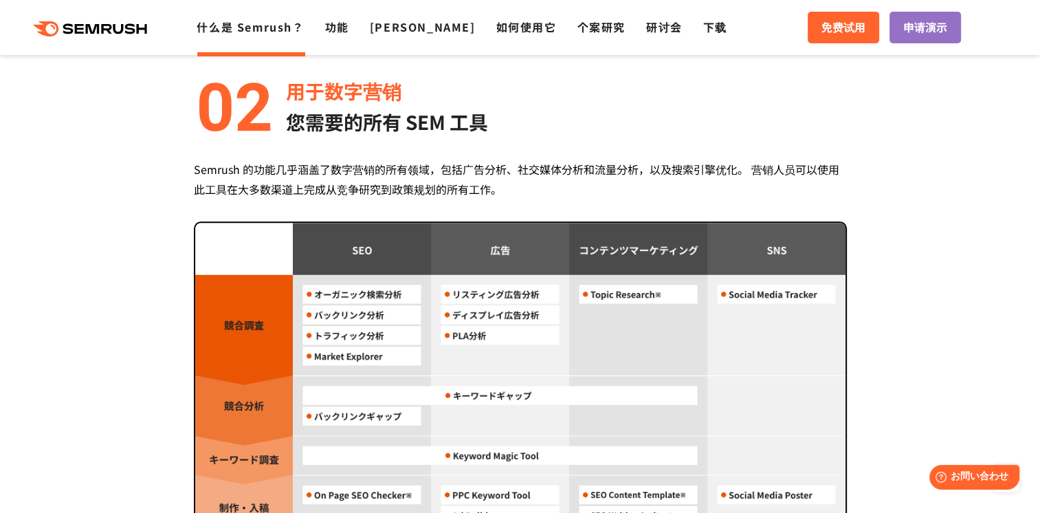
click at [384, 125] on p "您需要的所有 SEM 工具" at bounding box center [387, 122] width 202 height 31
click at [387, 124] on p "您需要的所有 SEM 工具" at bounding box center [387, 122] width 202 height 31
click at [409, 166] on div "Semrush 的功能几乎涵盖了数字营销的所有领域，包括广告分析、社交媒体分析和流量分析，以及搜索引擎优化。 营销人员可以使用此工具在大多数渠道上完成从竞争研…" at bounding box center [520, 179] width 653 height 40
click at [410, 164] on div "Semrush 的功能几乎涵盖了数字营销的所有领域，包括广告分析、社交媒体分析和流量分析，以及搜索引擎优化。 营销人员可以使用此工具在大多数渠道上完成从竞争研…" at bounding box center [520, 179] width 653 height 40
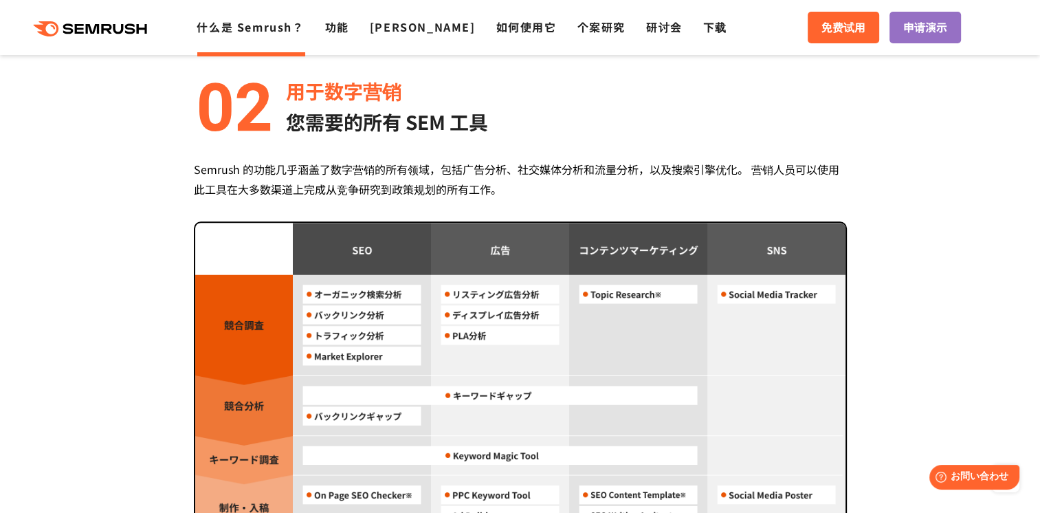
click at [410, 164] on div "Semrush 的功能几乎涵盖了数字营销的所有领域，包括广告分析、社交媒体分析和流量分析，以及搜索引擎优化。 营销人员可以使用此工具在大多数渠道上完成从竞争研…" at bounding box center [520, 179] width 653 height 40
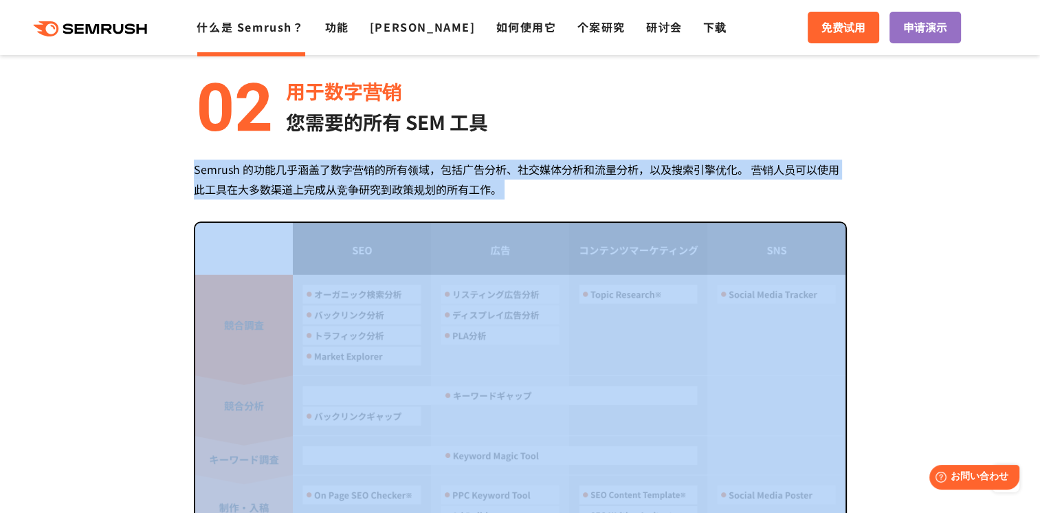
drag, startPoint x: 410, startPoint y: 164, endPoint x: 555, endPoint y: 169, distance: 145.1
click at [555, 171] on div "Semrush 的功能几乎涵盖了数字营销的所有领域，包括广告分析、社交媒体分析和流量分析，以及搜索引擎优化。 营销人员可以使用此工具在大多数渠道上完成从竞争研…" at bounding box center [520, 179] width 653 height 40
click at [604, 184] on div "Semrush 的功能几乎涵盖了数字营销的所有领域，包括广告分析、社交媒体分析和流量分析，以及搜索引擎优化。 营销人员可以使用此工具在大多数渠道上完成从竞争研…" at bounding box center [520, 179] width 653 height 40
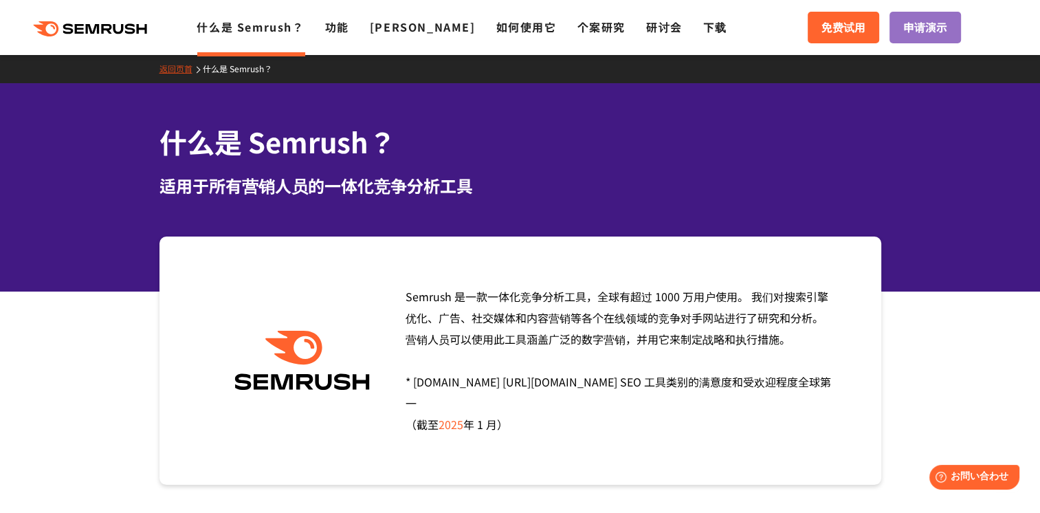
scroll to position [0, 0]
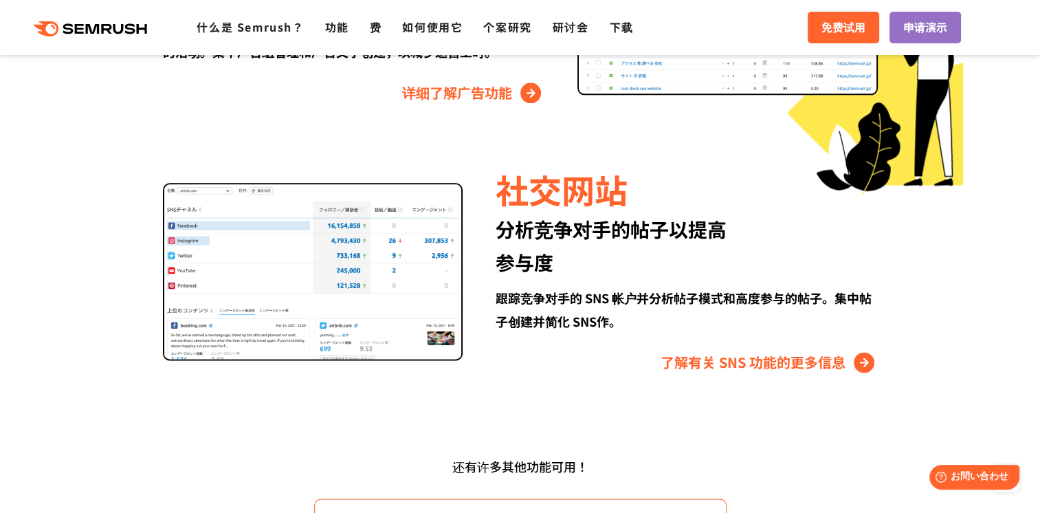
scroll to position [1755, 0]
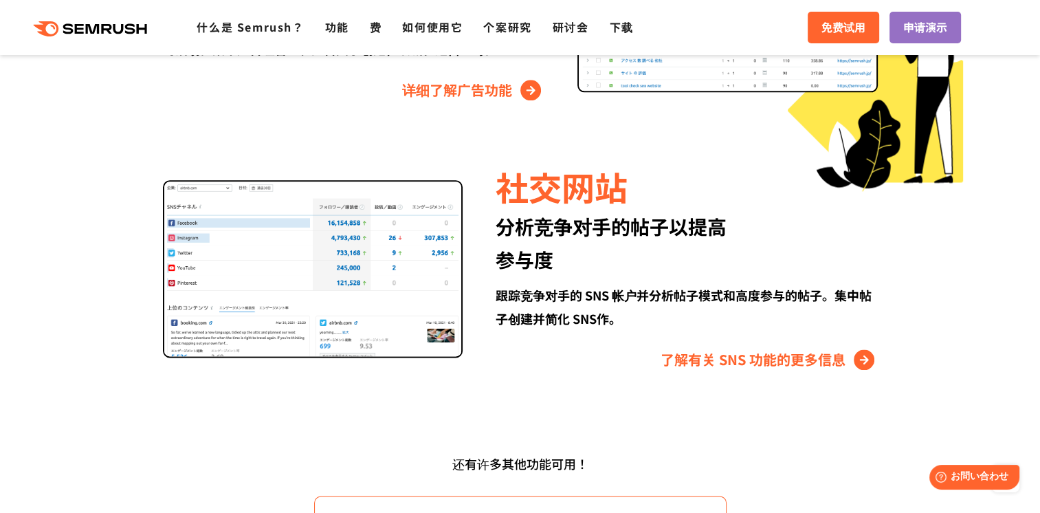
click at [597, 230] on div "分析竞争对手的帖子以提高 参与度" at bounding box center [686, 243] width 381 height 66
click at [601, 227] on div "分析竞争对手的帖子以提高 参与度" at bounding box center [686, 243] width 381 height 66
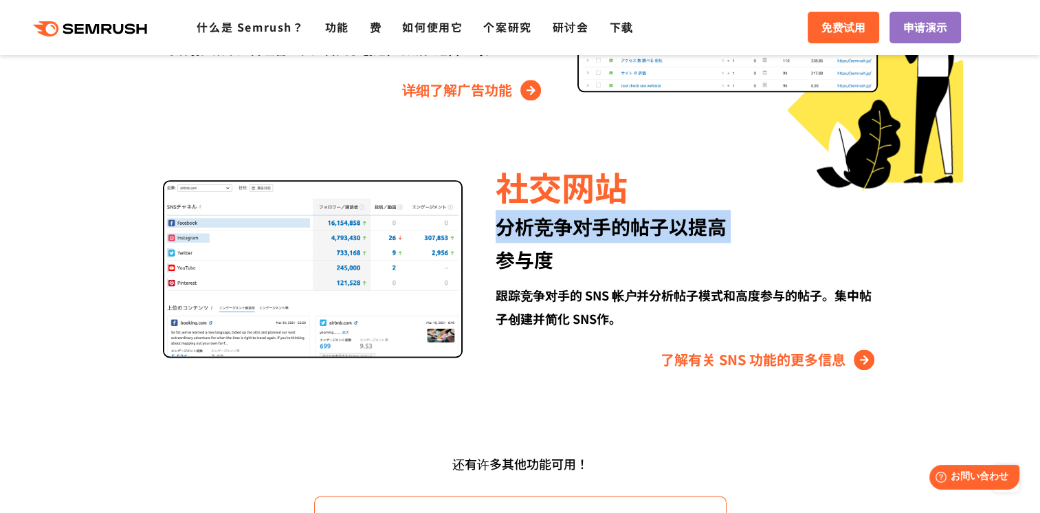
drag, startPoint x: 601, startPoint y: 227, endPoint x: 584, endPoint y: 247, distance: 27.3
click at [584, 247] on div "分析竞争对手的帖子以提高 参与度" at bounding box center [686, 243] width 381 height 66
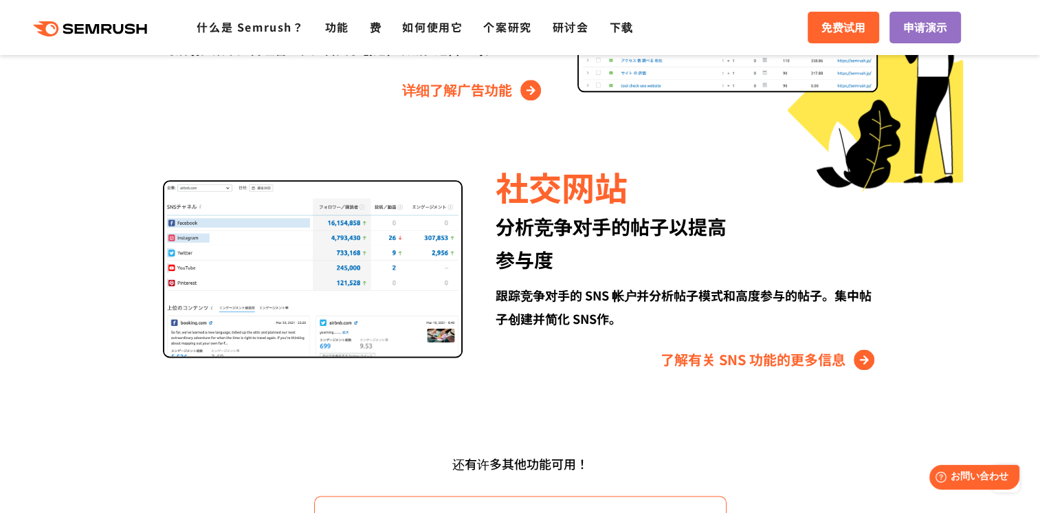
click at [584, 247] on div "分析竞争对手的帖子以提高 参与度" at bounding box center [686, 243] width 381 height 66
drag, startPoint x: 584, startPoint y: 247, endPoint x: 557, endPoint y: 348, distance: 104.4
click at [555, 343] on div "社交网站 分析竞争对手的帖子以提高 参与度 跟踪竞争对手的 SNS 帐户并分析帖子模式和高度参与的帖子。集中帖子创建并简化 SNS作。 了解有关 SNS 功能…" at bounding box center [670, 267] width 414 height 208
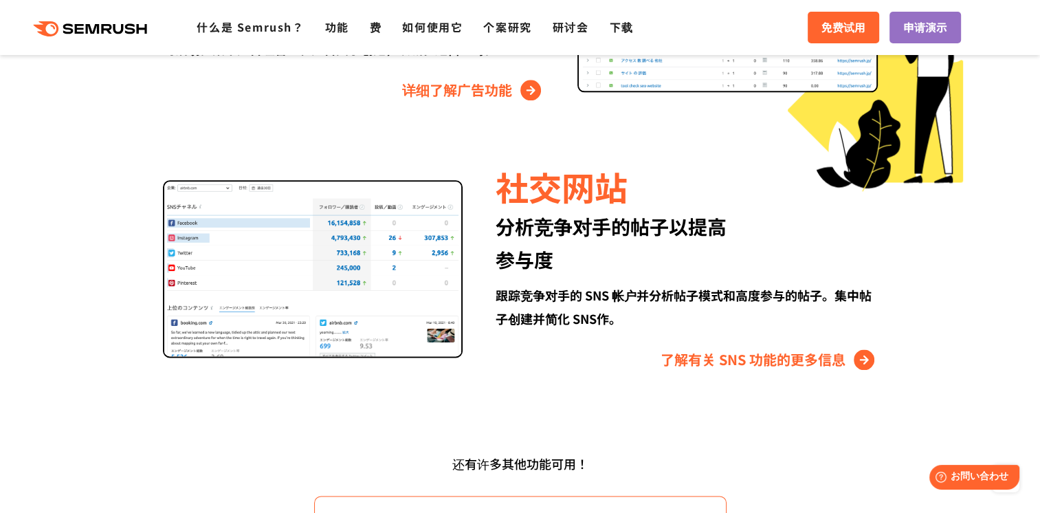
click at [592, 311] on div "跟踪竞争对手的 SNS 帐户并分析帖子模式和高度参与的帖子。集中帖子创建并简化 SNS作。" at bounding box center [686, 306] width 381 height 47
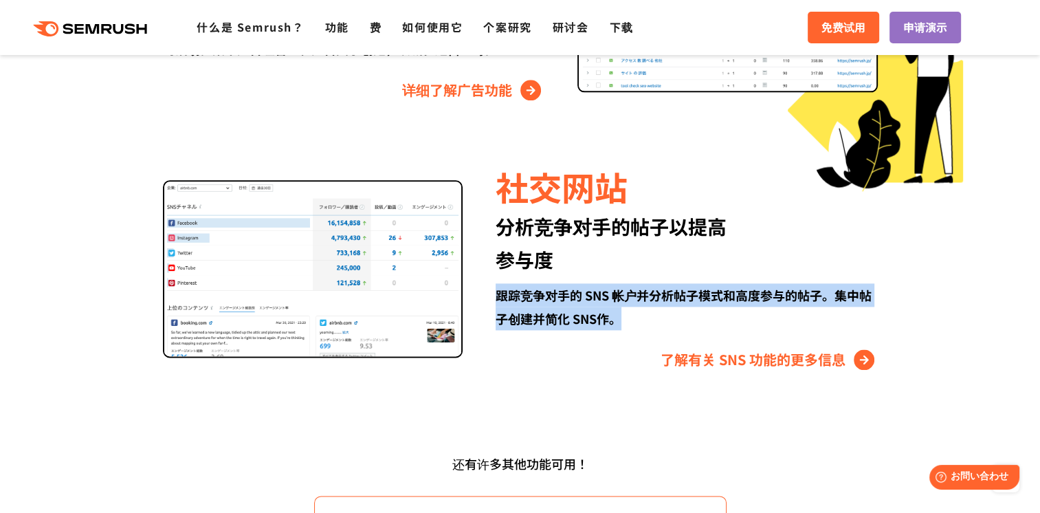
click at [592, 311] on div "跟踪竞争对手的 SNS 帐户并分析帖子模式和高度参与的帖子。集中帖子创建并简化 SNS作。" at bounding box center [686, 306] width 381 height 47
drag, startPoint x: 592, startPoint y: 311, endPoint x: 566, endPoint y: 353, distance: 50.0
click at [566, 362] on div "了解有关 SNS 功能的更多信息" at bounding box center [686, 359] width 381 height 22
click at [597, 308] on div "跟踪竞争对手的 SNS 帐户并分析帖子模式和高度参与的帖子。集中帖子创建并简化 SNS作。" at bounding box center [686, 306] width 381 height 47
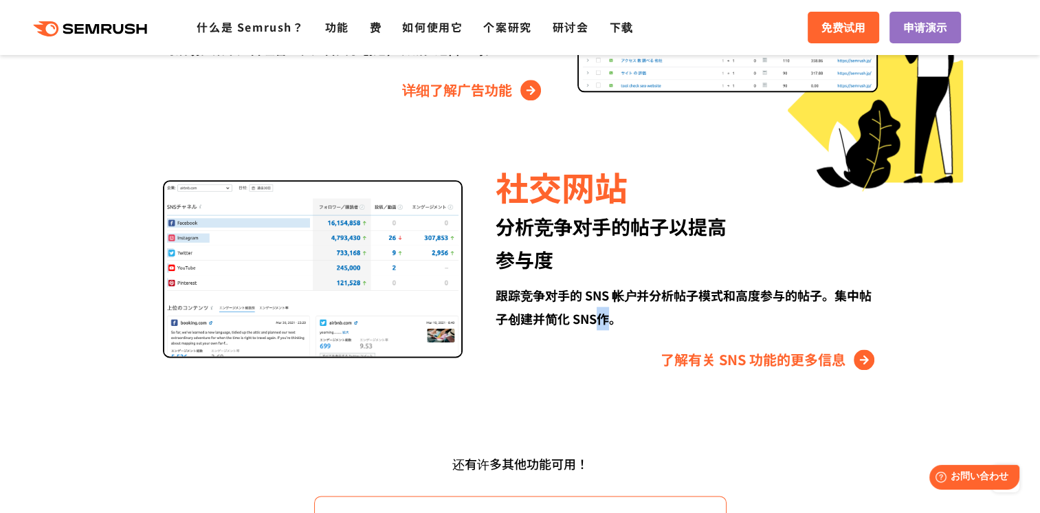
click at [597, 308] on div "跟踪竞争对手的 SNS 帐户并分析帖子模式和高度参与的帖子。集中帖子创建并简化 SNS作。" at bounding box center [686, 306] width 381 height 47
drag, startPoint x: 597, startPoint y: 308, endPoint x: 586, endPoint y: 356, distance: 49.5
click at [586, 356] on div "了解有关 SNS 功能的更多信息" at bounding box center [686, 359] width 381 height 22
click at [582, 317] on div "跟踪竞争对手的 SNS 帐户并分析帖子模式和高度参与的帖子。集中帖子创建并简化 SNS作。" at bounding box center [686, 306] width 381 height 47
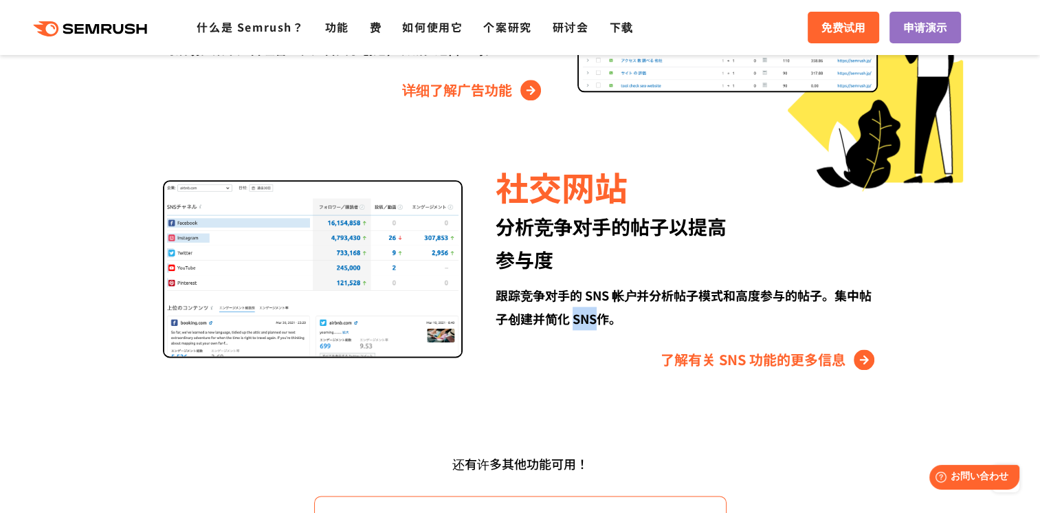
click at [582, 317] on div "跟踪竞争对手的 SNS 帐户并分析帖子模式和高度参与的帖子。集中帖子创建并简化 SNS作。" at bounding box center [686, 306] width 381 height 47
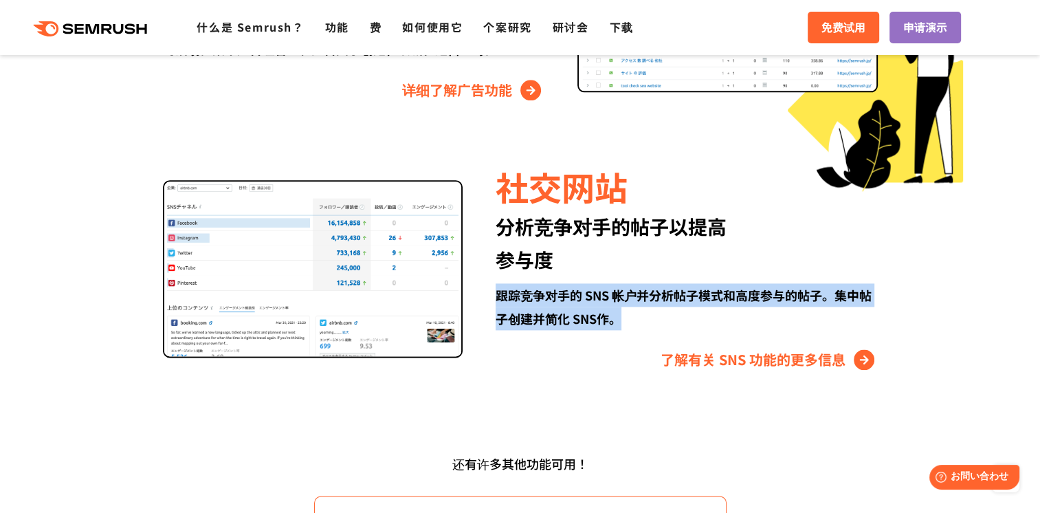
click at [582, 317] on div "跟踪竞争对手的 SNS 帐户并分析帖子模式和高度参与的帖子。集中帖子创建并简化 SNS作。" at bounding box center [686, 306] width 381 height 47
drag, startPoint x: 582, startPoint y: 317, endPoint x: 590, endPoint y: 313, distance: 8.3
click at [564, 359] on div "了解有关 SNS 功能的更多信息" at bounding box center [686, 359] width 381 height 22
click at [590, 309] on div "跟踪竞争对手的 SNS 帐户并分析帖子模式和高度参与的帖子。集中帖子创建并简化 SNS作。" at bounding box center [686, 306] width 381 height 47
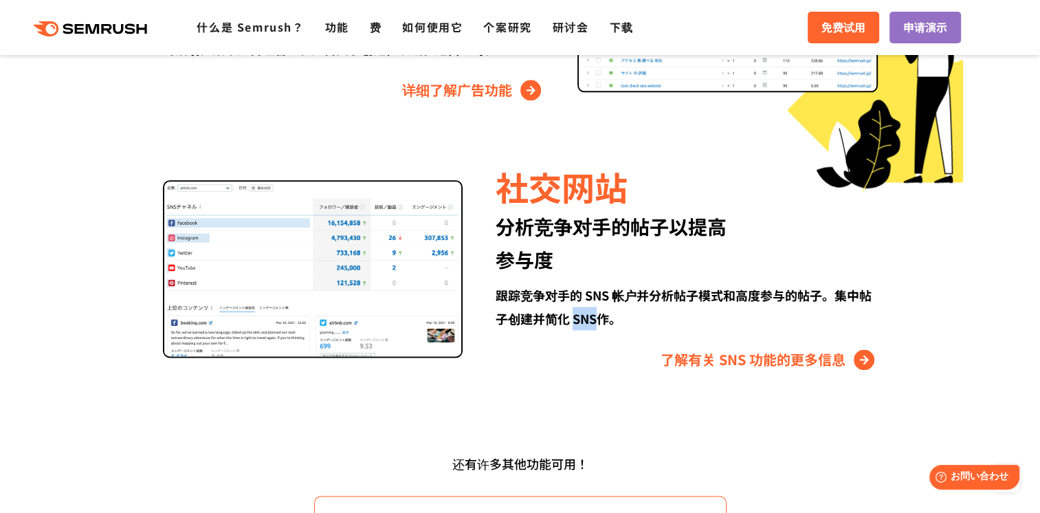
click at [590, 309] on div "跟踪竞争对手的 SNS 帐户并分析帖子模式和高度参与的帖子。集中帖子创建并简化 SNS作。" at bounding box center [686, 306] width 381 height 47
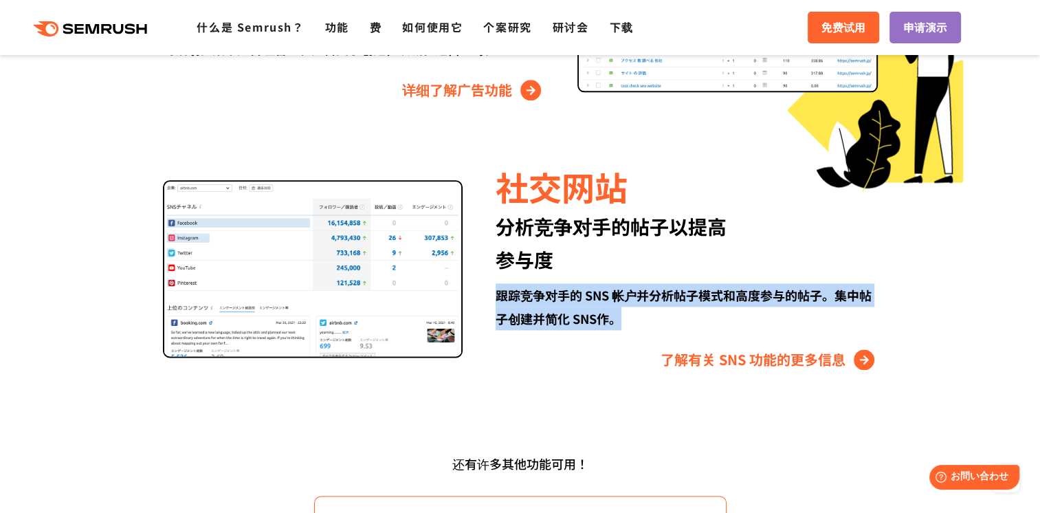
click at [590, 309] on div "跟踪竞争对手的 SNS 帐户并分析帖子模式和高度参与的帖子。集中帖子创建并简化 SNS作。" at bounding box center [686, 306] width 381 height 47
drag, startPoint x: 590, startPoint y: 309, endPoint x: 565, endPoint y: 353, distance: 50.5
click at [565, 353] on div "了解有关 SNS 功能的更多信息" at bounding box center [686, 359] width 381 height 22
click at [550, 353] on div "了解有关 SNS 功能的更多信息" at bounding box center [686, 359] width 381 height 22
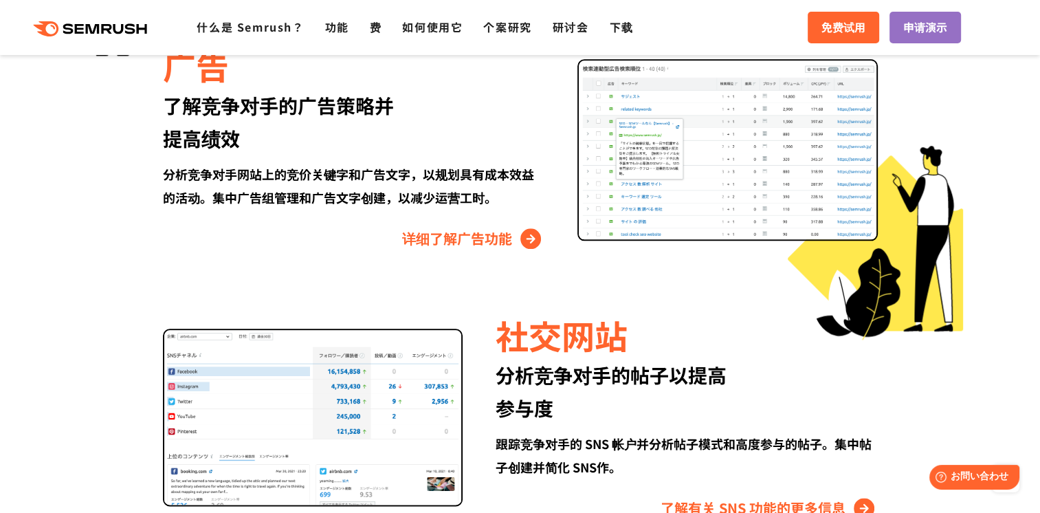
scroll to position [1548, 0]
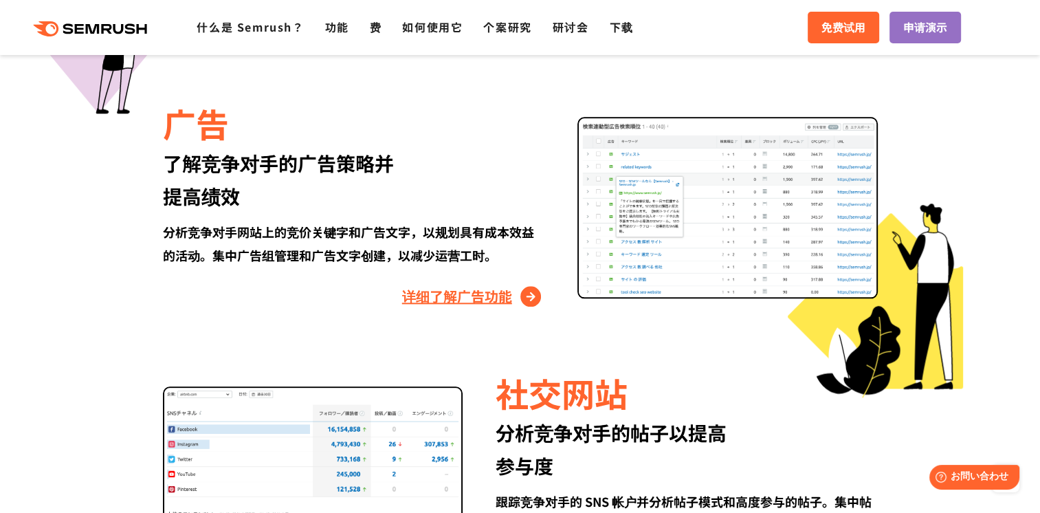
click at [443, 300] on link "详细了解广告功能" at bounding box center [473, 296] width 142 height 22
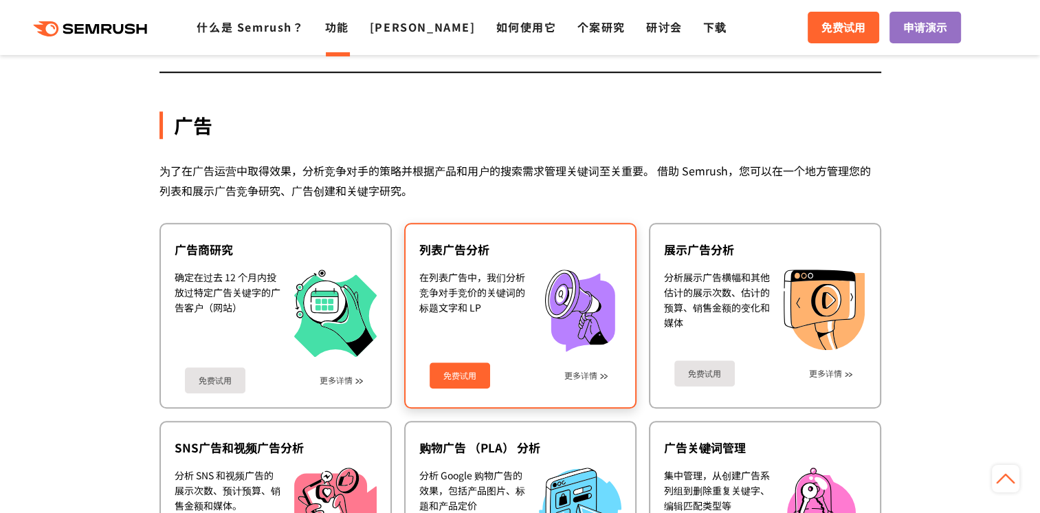
scroll to position [1208, 0]
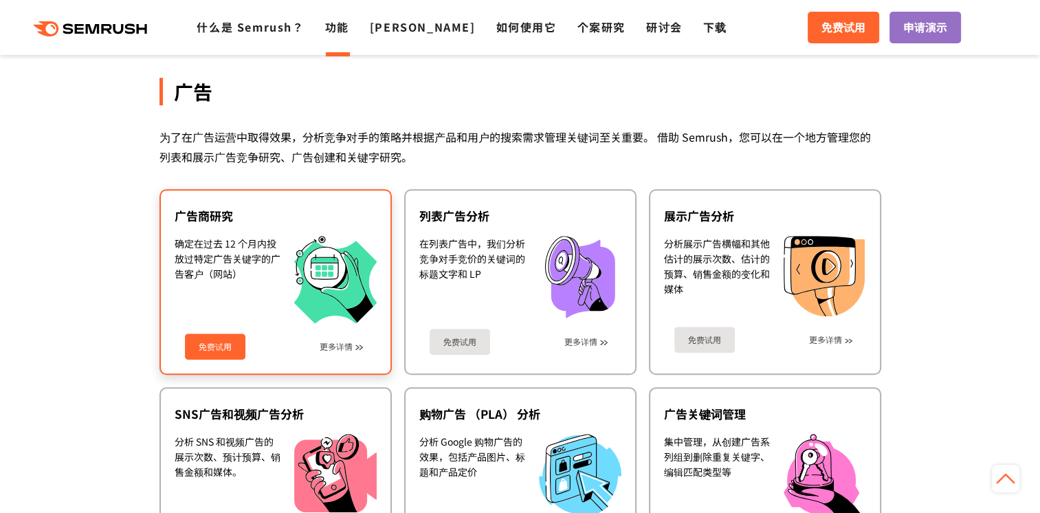
click at [223, 256] on div "确定在过去 12 个月内投放过特定广告关键字的广告客户（网站）" at bounding box center [228, 279] width 106 height 87
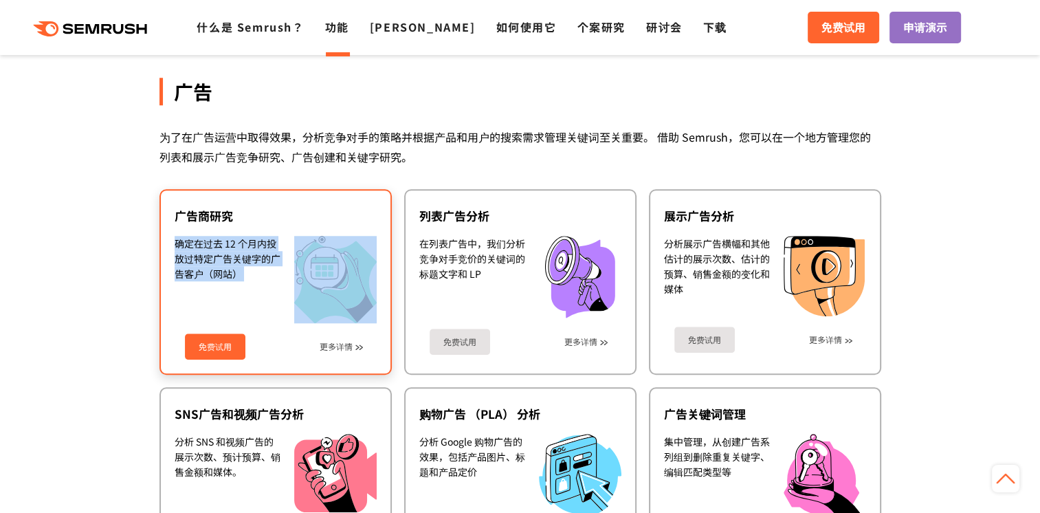
click at [223, 256] on div "确定在过去 12 个月内投放过特定广告关键字的广告客户（网站）" at bounding box center [228, 279] width 106 height 87
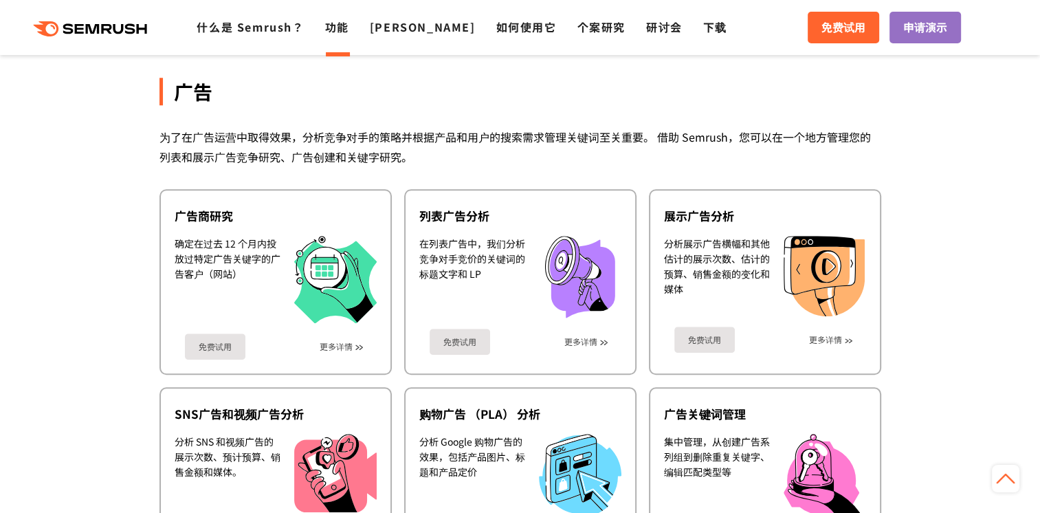
click at [525, 175] on div "广告 为了在广告运营中取得效果，分析竞争对手的策略并根据产品和用户的搜索需求管理关键词至关重要。 借助 Semrush，您可以在一个地方管理您的列表和展示广告…" at bounding box center [520, 308] width 722 height 584
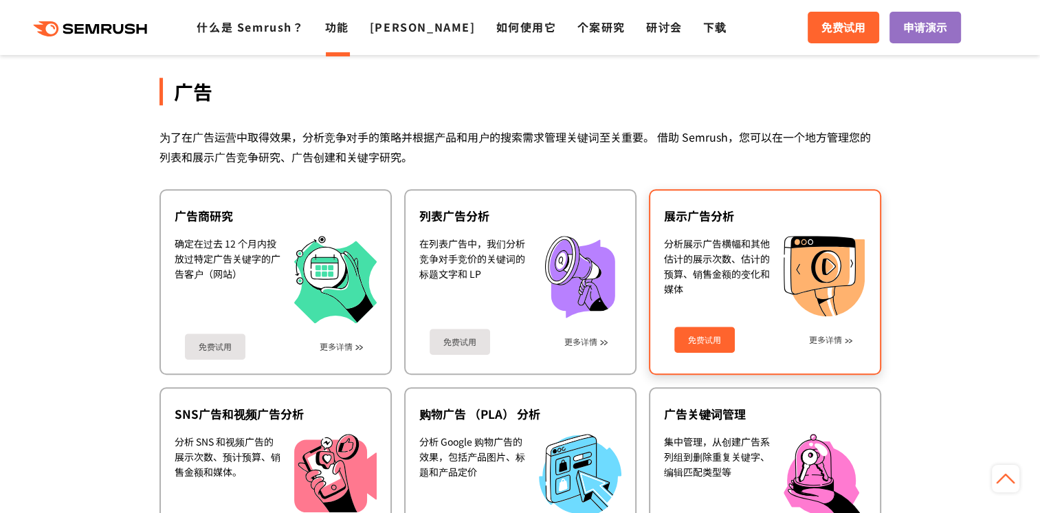
click at [693, 247] on div "分析展示广告横幅和其他估计的展示次数、估计的预算、销售金额的变化和媒体" at bounding box center [717, 276] width 106 height 81
click at [696, 245] on div "分析展示广告横幅和其他估计的展示次数、估计的预算、销售金额的变化和媒体" at bounding box center [717, 276] width 106 height 81
drag, startPoint x: 696, startPoint y: 245, endPoint x: 583, endPoint y: 151, distance: 146.9
click at [583, 151] on div "为了在广告运营中取得效果，分析竞争对手的策略并根据产品和用户的搜索需求管理关键词至关重要。 借助 Semrush，您可以在一个地方管理您的列表和展示广告竞争研…" at bounding box center [520, 147] width 722 height 40
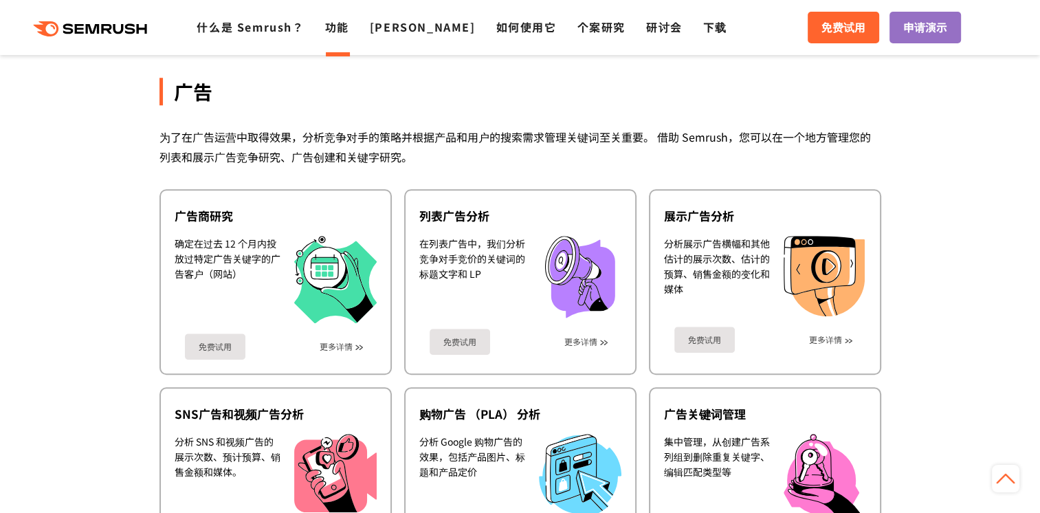
click at [624, 127] on div "为了在广告运营中取得效果，分析竞争对手的策略并根据产品和用户的搜索需求管理关键词至关重要。 借助 Semrush，您可以在一个地方管理您的列表和展示广告竞争研…" at bounding box center [520, 147] width 722 height 40
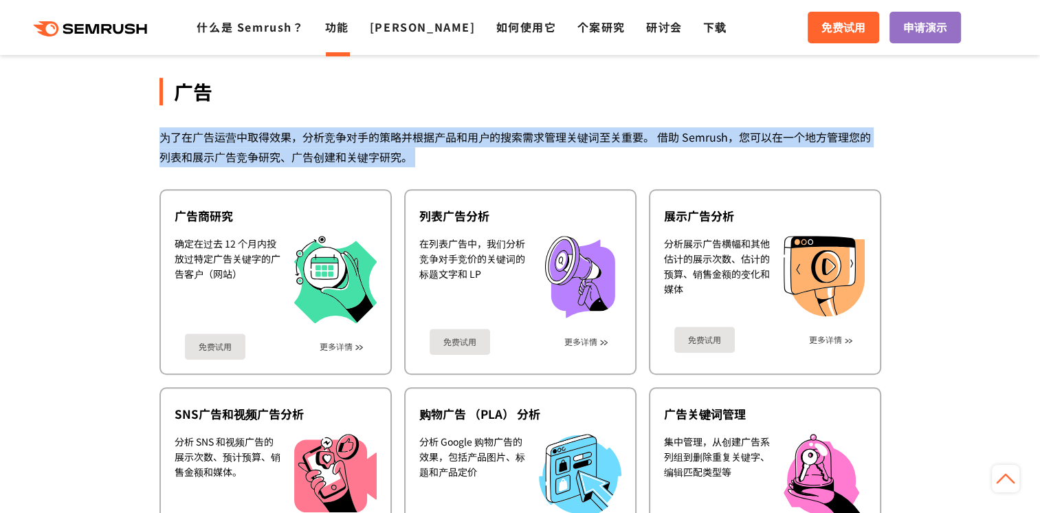
drag, startPoint x: 624, startPoint y: 126, endPoint x: 614, endPoint y: 133, distance: 11.8
click at [614, 133] on div "为了在广告运营中取得效果，分析竞争对手的策略并根据产品和用户的搜索需求管理关键词至关重要。 借助 Semrush，您可以在一个地方管理您的列表和展示广告竞争研…" at bounding box center [520, 147] width 722 height 40
click at [335, 135] on div "为了在广告运营中取得效果，分析竞争对手的策略并根据产品和用户的搜索需求管理关键词至关重要。 借助 Semrush，您可以在一个地方管理您的列表和展示广告竞争研…" at bounding box center [520, 147] width 722 height 40
click at [430, 151] on div "为了在广告运营中取得效果，分析竞争对手的策略并根据产品和用户的搜索需求管理关键词至关重要。 借助 Semrush，您可以在一个地方管理您的列表和展示广告竞争研…" at bounding box center [520, 147] width 722 height 40
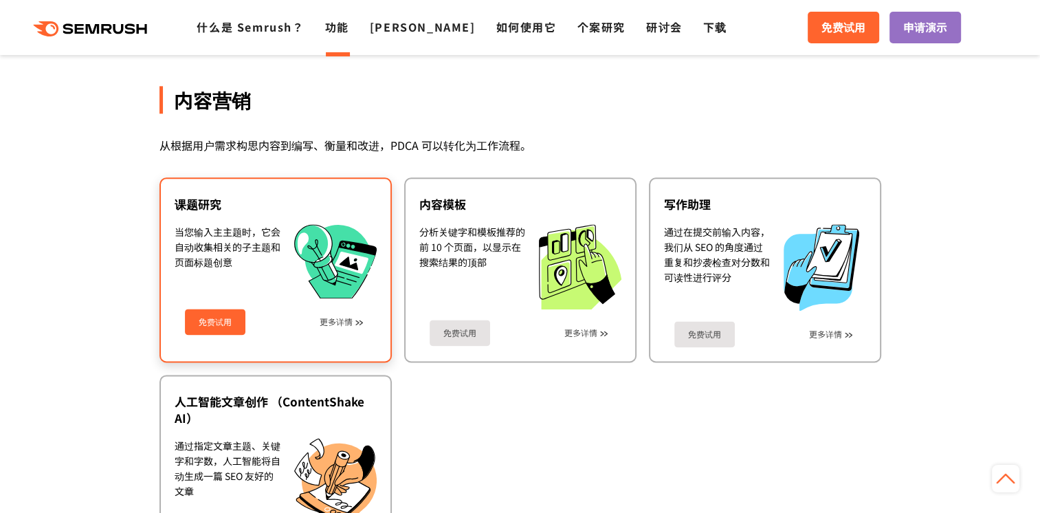
scroll to position [1758, 0]
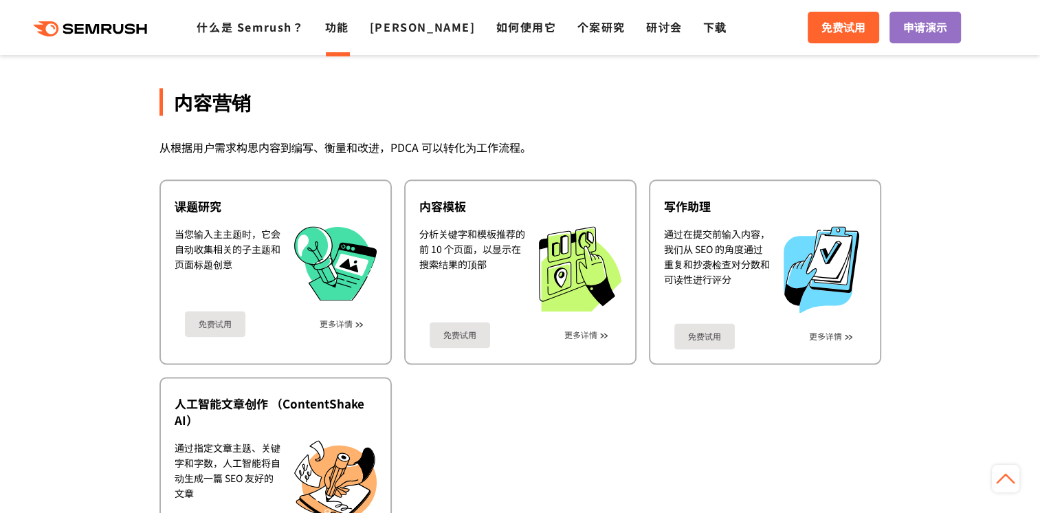
click at [334, 150] on div "内容营销 从根据用户需求构思内容到编写、衡量和改进，PDCA 可以转化为工作流程。 课题研究 当您输入主主题时，它会自动收集相关的子主题和页面标题创意 免费试…" at bounding box center [520, 314] width 722 height 577
click at [335, 150] on div "内容营销 从根据用户需求构思内容到编写、衡量和改进，PDCA 可以转化为工作流程。 课题研究 当您输入主主题时，它会自动收集相关的子主题和页面标题创意 免费试…" at bounding box center [520, 314] width 722 height 577
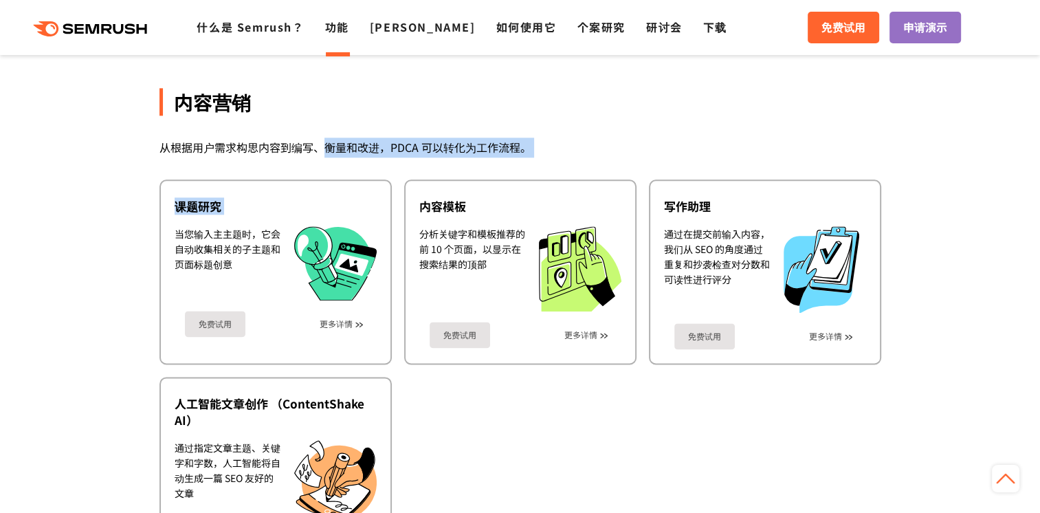
click at [383, 145] on div "从根据用户需求构思内容到编写、衡量和改进，PDCA 可以转化为工作流程。" at bounding box center [520, 147] width 722 height 20
drag, startPoint x: 383, startPoint y: 145, endPoint x: 386, endPoint y: 107, distance: 38.0
click at [386, 107] on div "内容营销" at bounding box center [520, 101] width 722 height 27
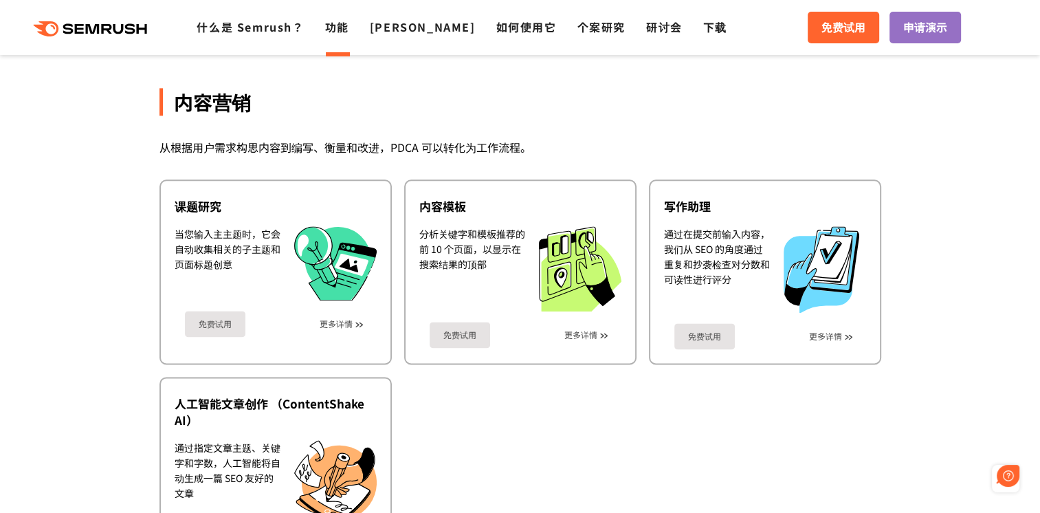
scroll to position [0, 0]
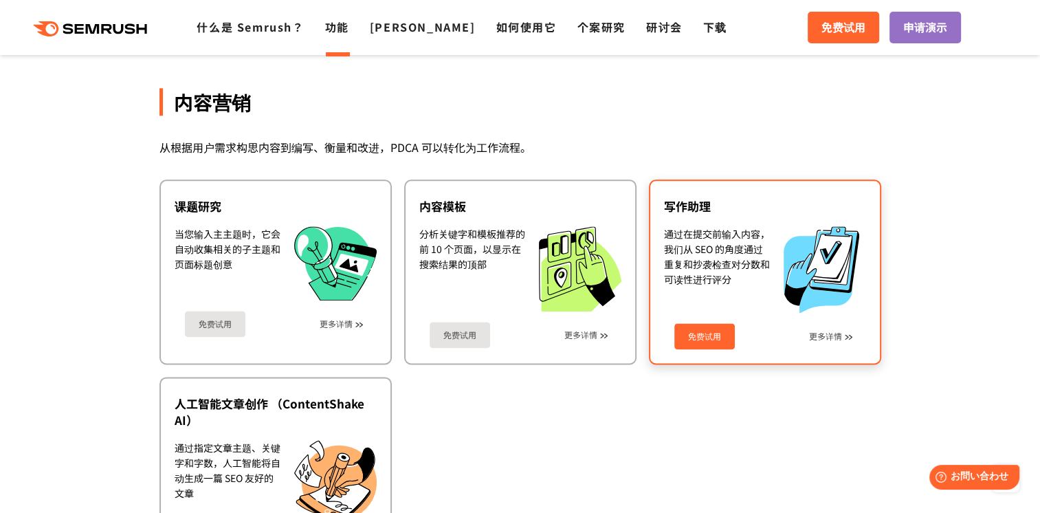
click at [701, 227] on div "通过在提交前输入内容，我们从 SEO 的角度通过重复和抄袭检查对分数和可读性进行评分" at bounding box center [717, 269] width 106 height 87
click at [701, 226] on div "通过在提交前输入内容，我们从 SEO 的角度通过重复和抄袭检查对分数和可读性进行评分" at bounding box center [717, 269] width 106 height 87
click at [702, 226] on div "通过在提交前输入内容，我们从 SEO 的角度通过重复和抄袭检查对分数和可读性进行评分" at bounding box center [717, 269] width 106 height 87
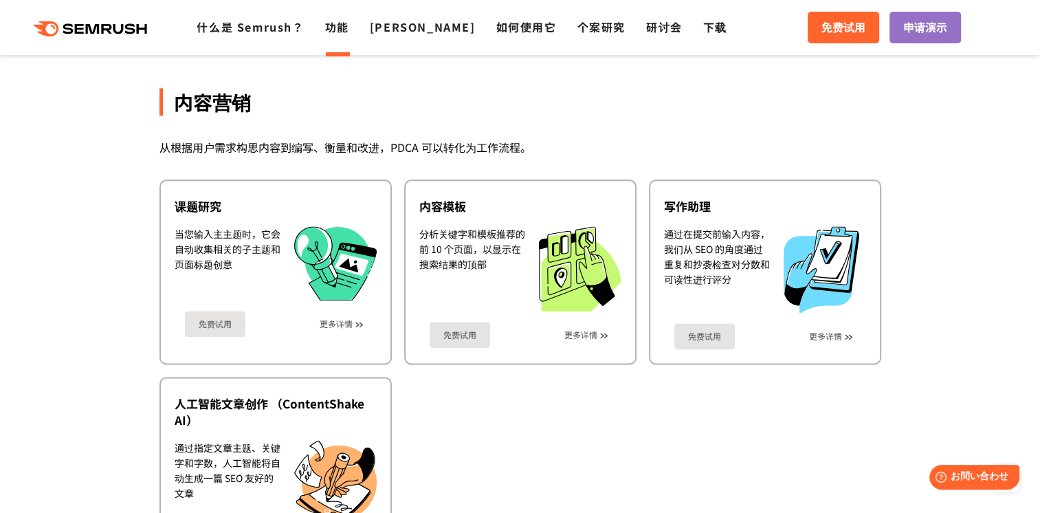
click at [731, 64] on div "内容营销 从根据用户需求构思内容到编写、衡量和改进，PDCA 可以转化为工作流程。 课题研究 当您输入主主题时，它会自动收集相关的子主题和页面标题创意 免费试…" at bounding box center [520, 314] width 722 height 577
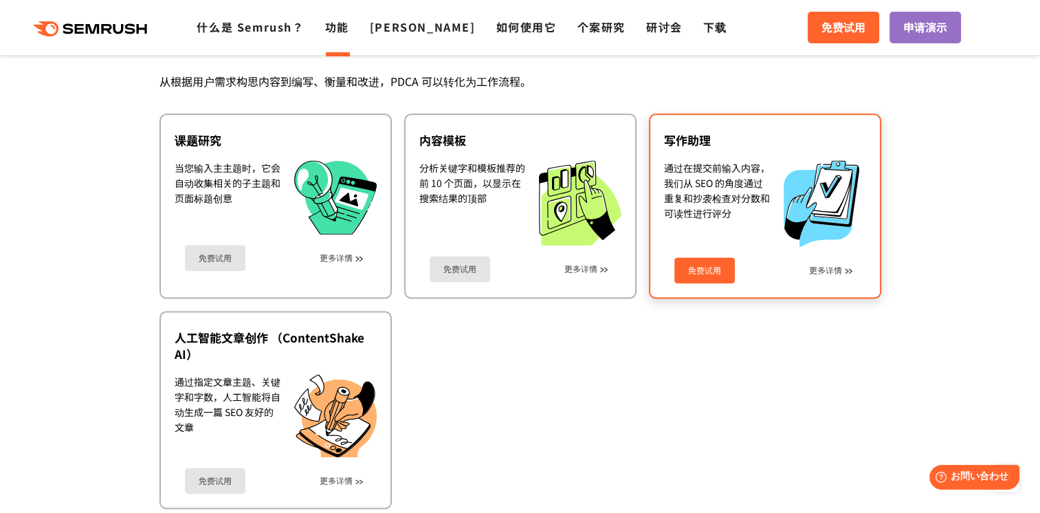
scroll to position [1827, 0]
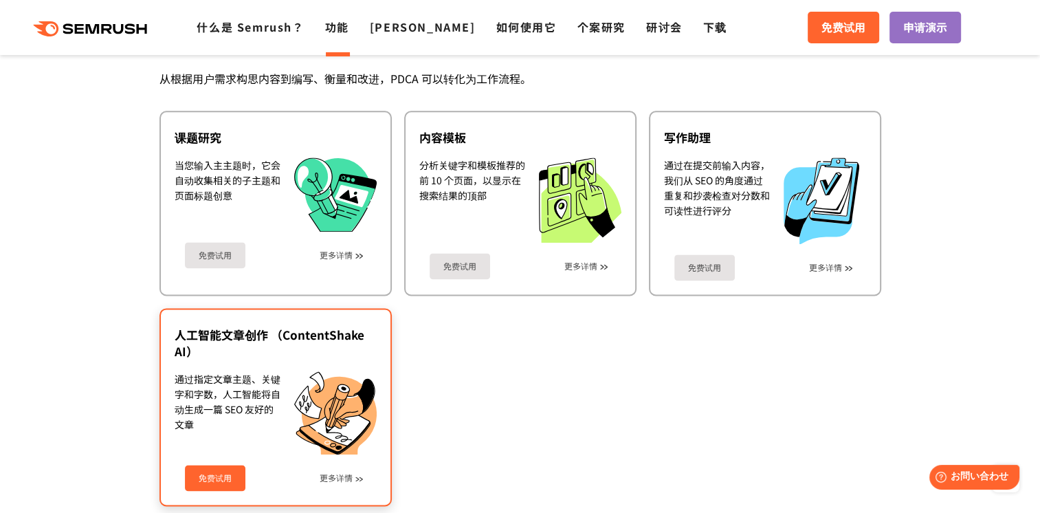
click at [201, 387] on div "通过指定文章主题、关键字和字数，人工智能将自动生成一篇 SEO 友好的文章" at bounding box center [228, 413] width 106 height 84
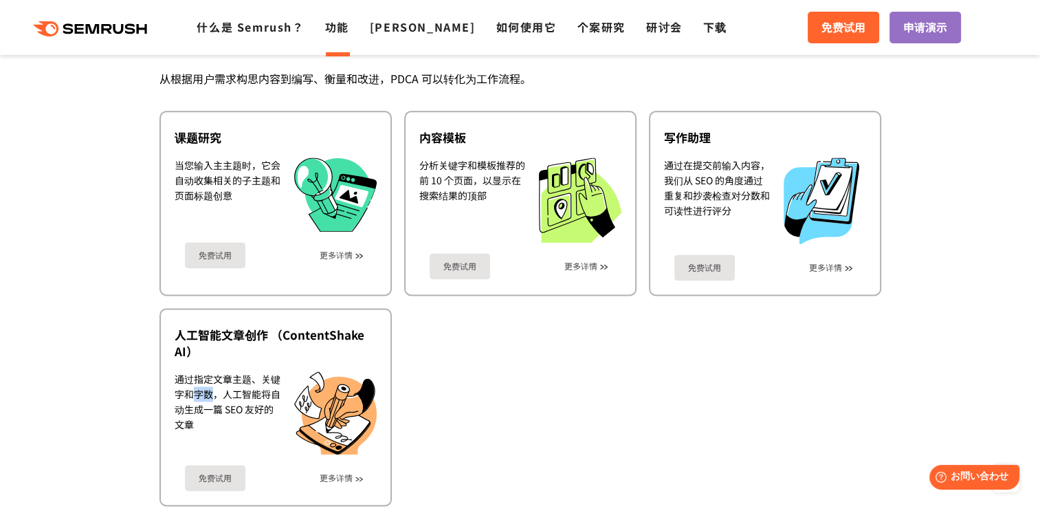
drag, startPoint x: 201, startPoint y: 387, endPoint x: 471, endPoint y: 387, distance: 270.8
click at [471, 387] on ul "课题研究 当您输入主主题时，它会自动收集相关的子主题和页面标题创意 免费试用 更多详情 内容模板 分析关键字和模板推荐的前 10 个页面，以显示在搜索结果的顶…" at bounding box center [520, 308] width 722 height 395
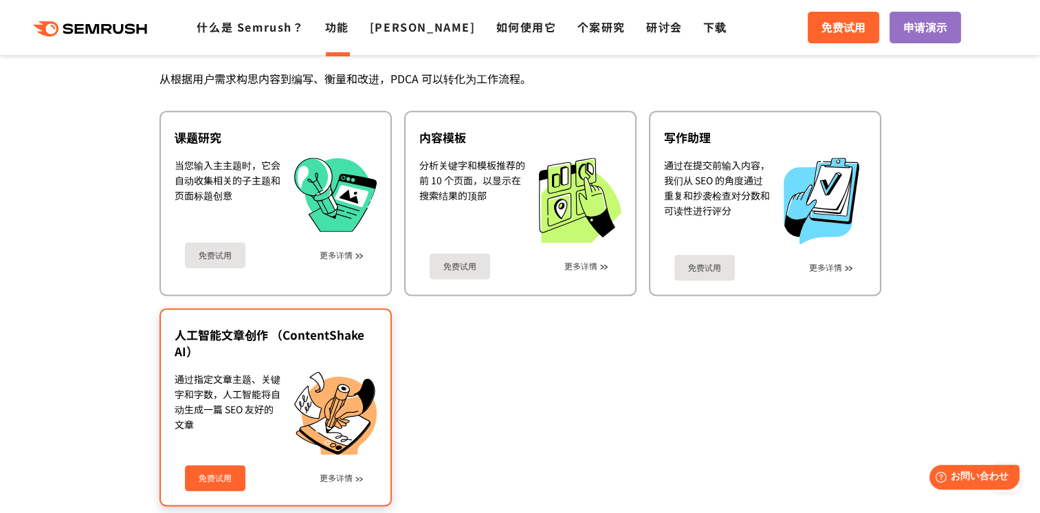
click at [204, 386] on div "通过指定文章主题、关键字和字数，人工智能将自动生成一篇 SEO 友好的文章" at bounding box center [228, 413] width 106 height 84
click at [206, 385] on div "通过指定文章主题、关键字和字数，人工智能将自动生成一篇 SEO 友好的文章" at bounding box center [228, 413] width 106 height 84
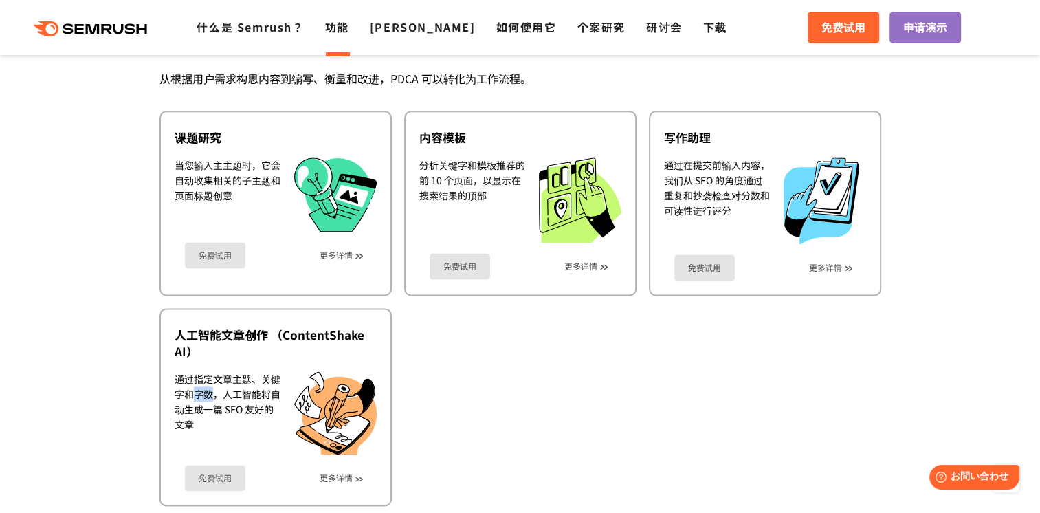
click at [465, 364] on ul "课题研究 当您输入主主题时，它会自动收集相关的子主题和页面标题创意 免费试用 更多详情 内容模板 分析关键字和模板推荐的前 10 个页面，以显示在搜索结果的顶…" at bounding box center [520, 308] width 722 height 395
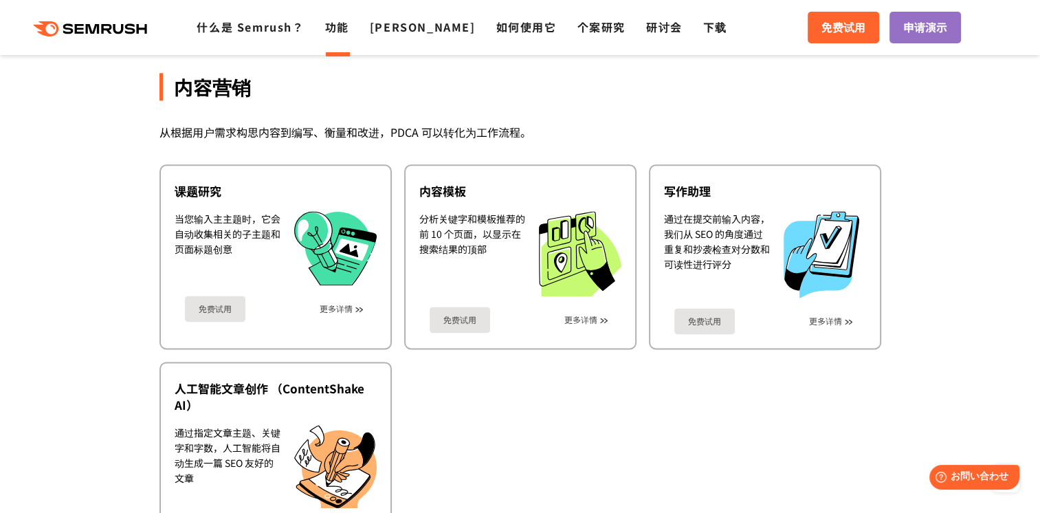
scroll to position [1758, 0]
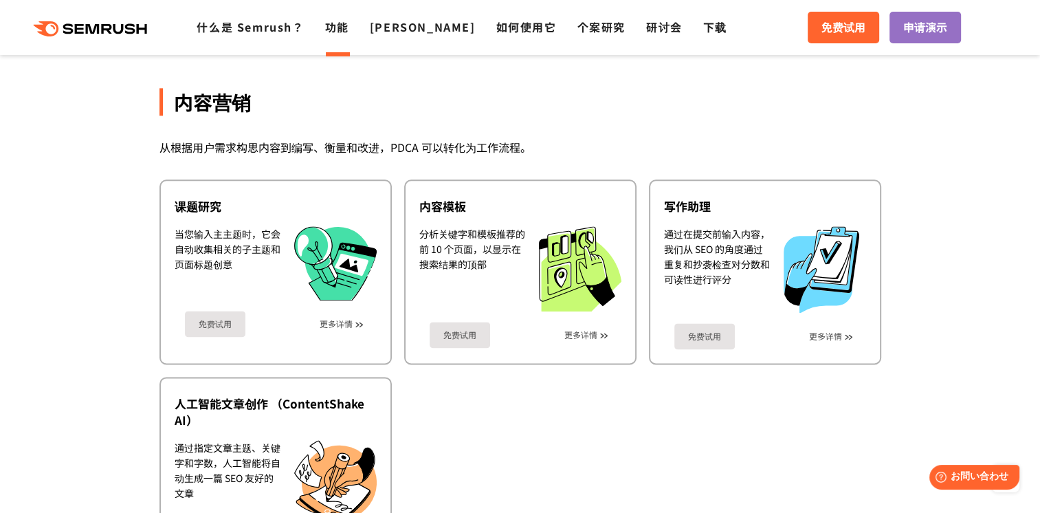
click at [256, 142] on div "从根据用户需求构思内容到编写、衡量和改进，PDCA 可以转化为工作流程。" at bounding box center [520, 147] width 722 height 20
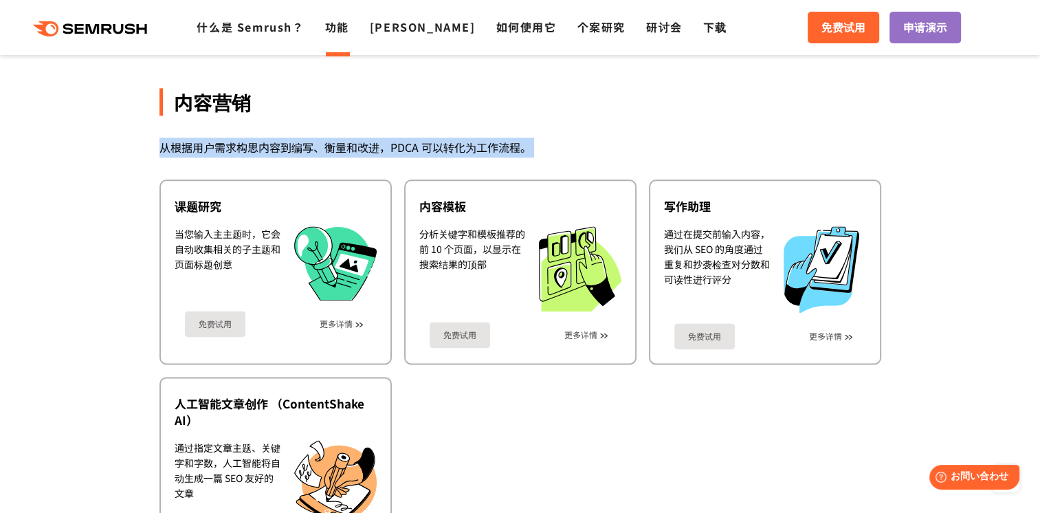
click at [256, 142] on div "从根据用户需求构思内容到编写、衡量和改进，PDCA 可以转化为工作流程。" at bounding box center [520, 147] width 722 height 20
click at [513, 97] on div "内容营销" at bounding box center [520, 101] width 722 height 27
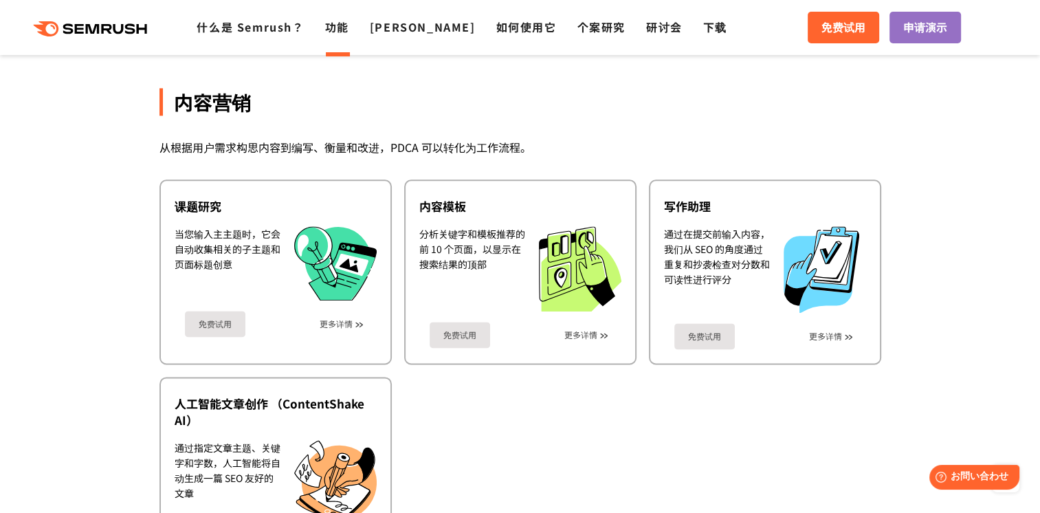
click at [424, 137] on div "从根据用户需求构思内容到编写、衡量和改进，PDCA 可以转化为工作流程。" at bounding box center [520, 147] width 722 height 20
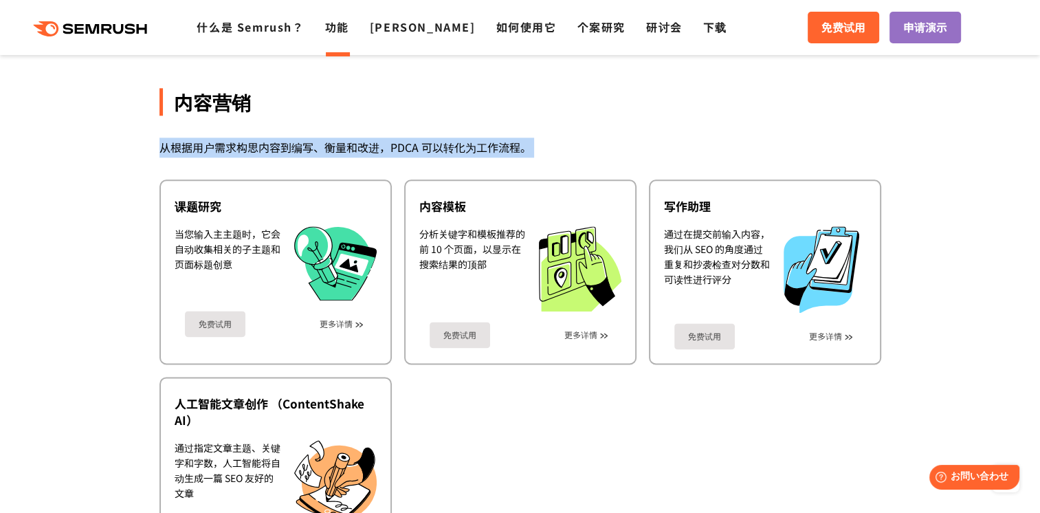
drag, startPoint x: 424, startPoint y: 131, endPoint x: 315, endPoint y: 120, distance: 109.2
click at [324, 114] on div "内容营销 从根据用户需求构思内容到编写、衡量和改进，PDCA 可以转化为工作流程。 课题研究 当您输入主主题时，它会自动收集相关的子主题和页面标题创意 免费试…" at bounding box center [520, 314] width 722 height 577
click at [302, 168] on div "内容营销 从根据用户需求构思内容到编写、衡量和改进，PDCA 可以转化为工作流程。 课题研究 当您输入主主题时，它会自动收集相关的子主题和页面标题创意 免费试…" at bounding box center [520, 314] width 722 height 577
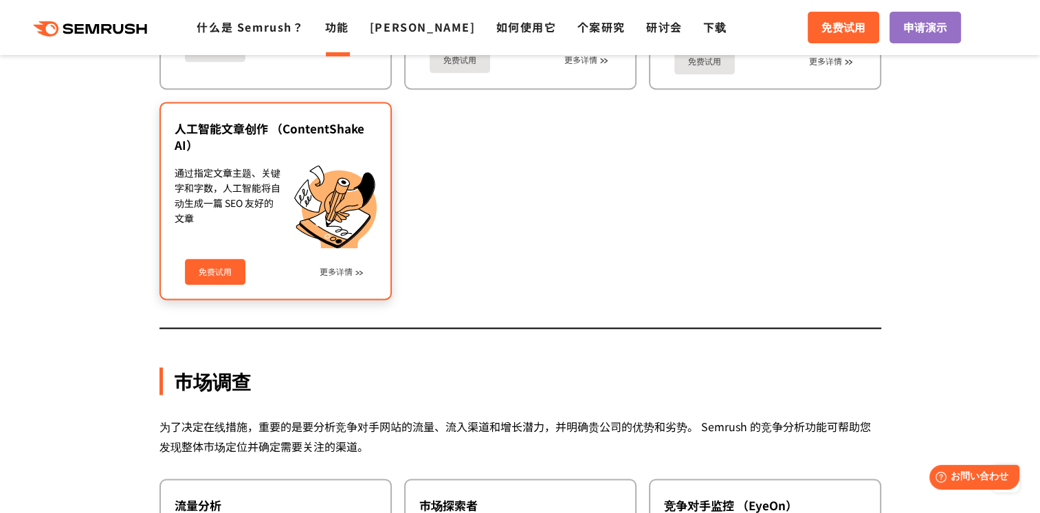
scroll to position [2308, 0]
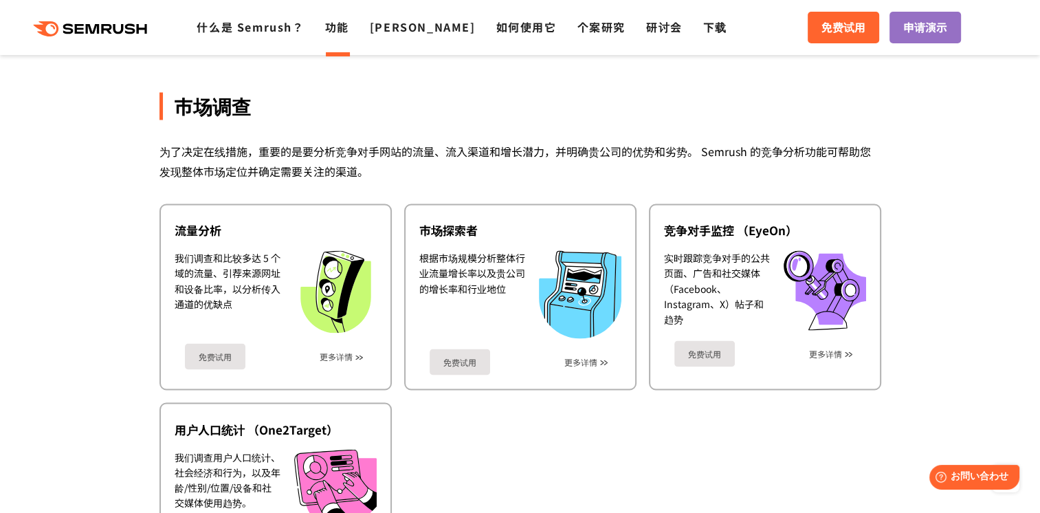
click at [308, 153] on div "为了决定在线措施，重要的是要分析竞争对手网站的流量、流入渠道和增长潜力，并明确贵公司的优势和劣势。 Semrush 的竞争分析功能可帮助您发现整体市场定位并确…" at bounding box center [520, 162] width 722 height 40
click at [309, 153] on div "为了决定在线措施，重要的是要分析竞争对手网站的流量、流入渠道和增长潜力，并明确贵公司的优势和劣势。 Semrush 的竞争分析功能可帮助您发现整体市场定位并确…" at bounding box center [520, 162] width 722 height 40
click at [311, 153] on div "为了决定在线措施，重要的是要分析竞争对手网站的流量、流入渠道和增长潜力，并明确贵公司的优势和劣势。 Semrush 的竞争分析功能可帮助您发现整体市场定位并确…" at bounding box center [520, 162] width 722 height 40
click at [449, 158] on div "为了决定在线措施，重要的是要分析竞争对手网站的流量、流入渠道和增长潜力，并明确贵公司的优势和劣势。 Semrush 的竞争分析功能可帮助您发现整体市场定位并确…" at bounding box center [520, 162] width 722 height 40
click at [449, 146] on div "为了决定在线措施，重要的是要分析竞争对手网站的流量、流入渠道和增长潜力，并明确贵公司的优势和劣势。 Semrush 的竞争分析功能可帮助您发现整体市场定位并确…" at bounding box center [520, 162] width 722 height 40
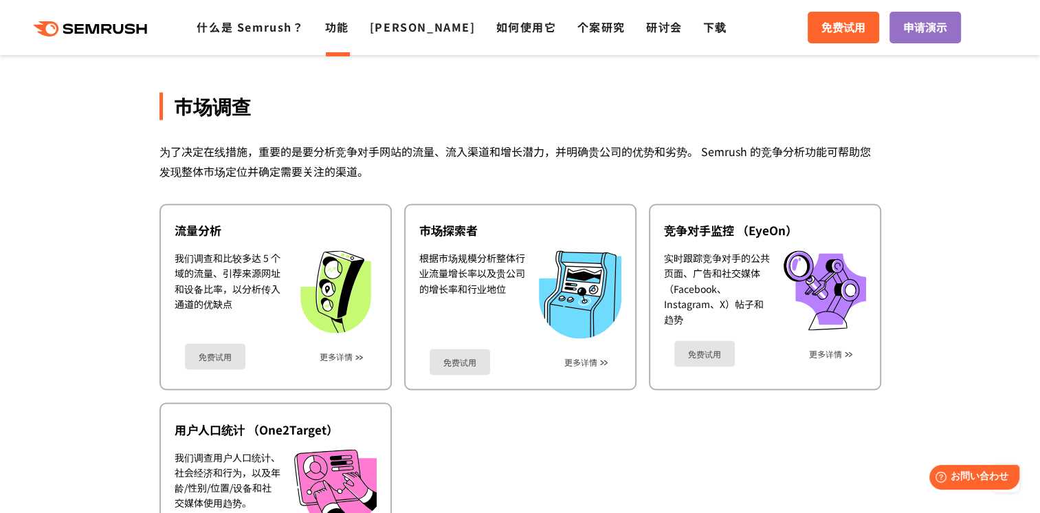
click at [449, 146] on div "为了决定在线措施，重要的是要分析竞争对手网站的流量、流入渠道和增长潜力，并明确贵公司的优势和劣势。 Semrush 的竞争分析功能可帮助您发现整体市场定位并确…" at bounding box center [520, 162] width 722 height 40
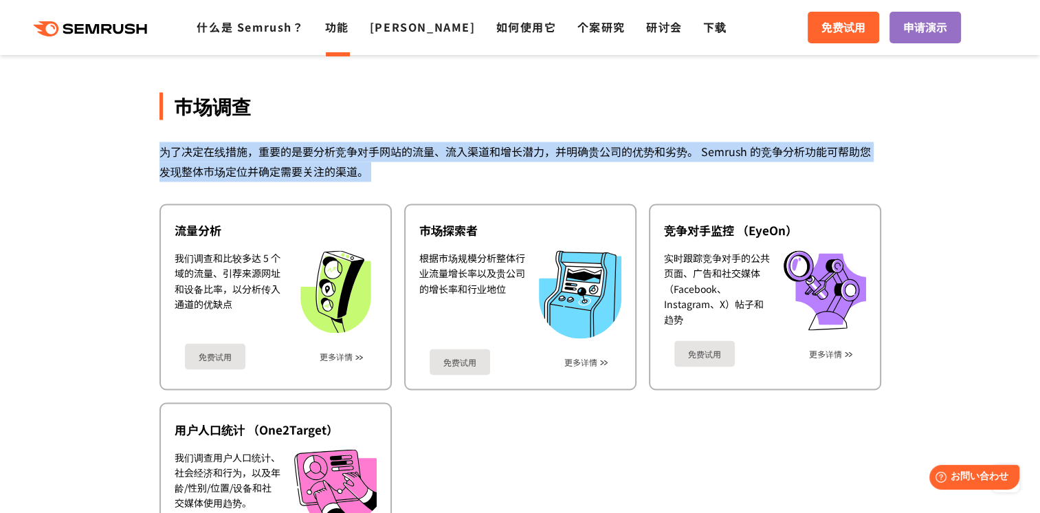
drag, startPoint x: 449, startPoint y: 146, endPoint x: 431, endPoint y: 151, distance: 19.2
click at [431, 151] on div "为了决定在线措施，重要的是要分析竞争对手网站的流量、流入渠道和增长潜力，并明确贵公司的优势和劣势。 Semrush 的竞争分析功能可帮助您发现整体市场定位并确…" at bounding box center [520, 162] width 722 height 40
click at [425, 159] on div "为了决定在线措施，重要的是要分析竞争对手网站的流量、流入渠道和增长潜力，并明确贵公司的优势和劣势。 Semrush 的竞争分析功能可帮助您发现整体市场定位并确…" at bounding box center [520, 162] width 722 height 40
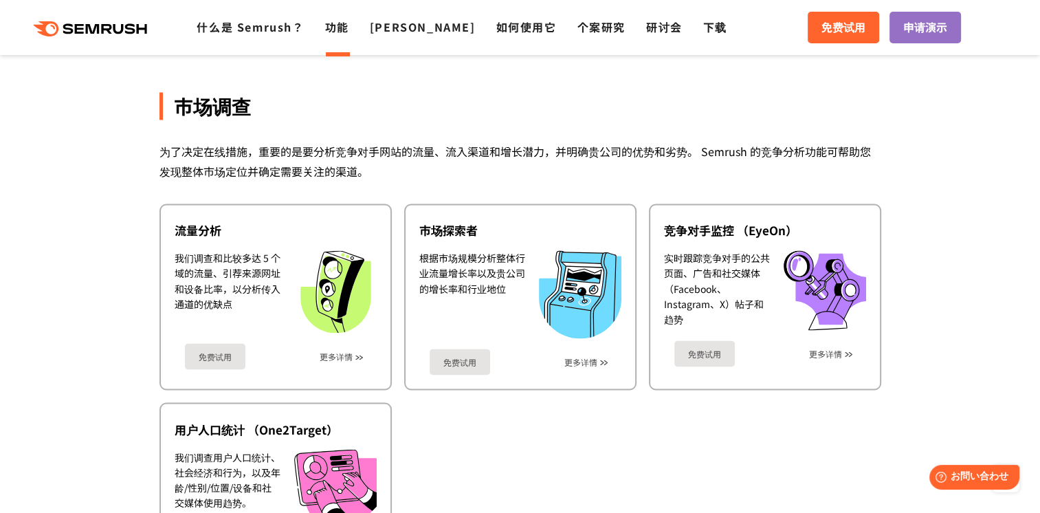
click at [482, 144] on div "为了决定在线措施，重要的是要分析竞争对手网站的流量、流入渠道和增长潜力，并明确贵公司的优势和劣势。 Semrush 的竞争分析功能可帮助您发现整体市场定位并确…" at bounding box center [520, 162] width 722 height 40
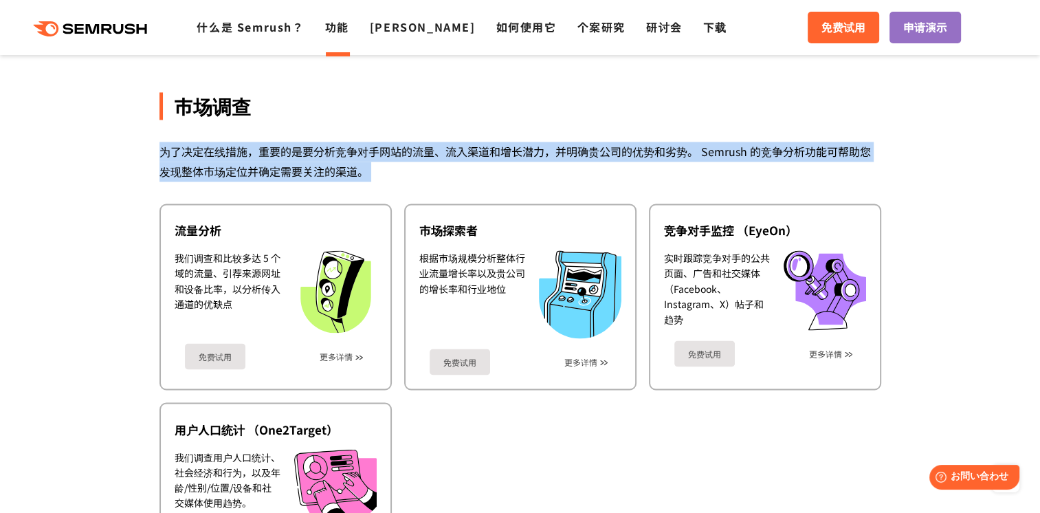
click at [482, 144] on div "为了决定在线措施，重要的是要分析竞争对手网站的流量、流入渠道和增长潜力，并明确贵公司的优势和劣势。 Semrush 的竞争分析功能可帮助您发现整体市场定位并确…" at bounding box center [520, 162] width 722 height 40
drag, startPoint x: 482, startPoint y: 144, endPoint x: 674, endPoint y: 167, distance: 193.1
click at [674, 167] on div "为了决定在线措施，重要的是要分析竞争对手网站的流量、流入渠道和增长潜力，并明确贵公司的优势和劣势。 Semrush 的竞争分析功能可帮助您发现整体市场定位并确…" at bounding box center [520, 162] width 722 height 40
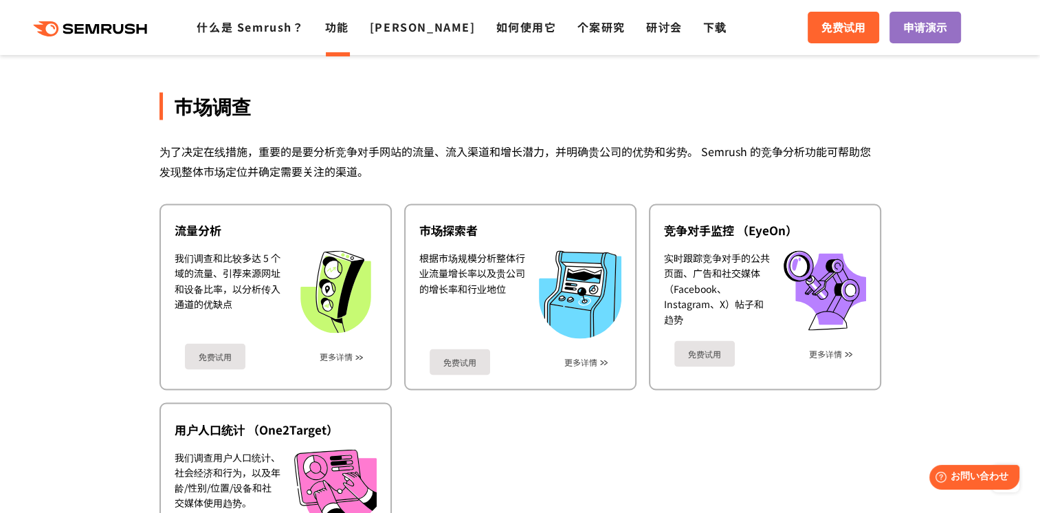
click at [598, 166] on div "为了决定在线措施，重要的是要分析竞争对手网站的流量、流入渠道和增长潜力，并明确贵公司的优势和劣势。 Semrush 的竞争分析功能可帮助您发现整体市场定位并确…" at bounding box center [520, 162] width 722 height 40
click at [594, 161] on div "为了决定在线措施，重要的是要分析竞争对手网站的流量、流入渠道和增长潜力，并明确贵公司的优势和劣势。 Semrush 的竞争分析功能可帮助您发现整体市场定位并确…" at bounding box center [520, 162] width 722 height 40
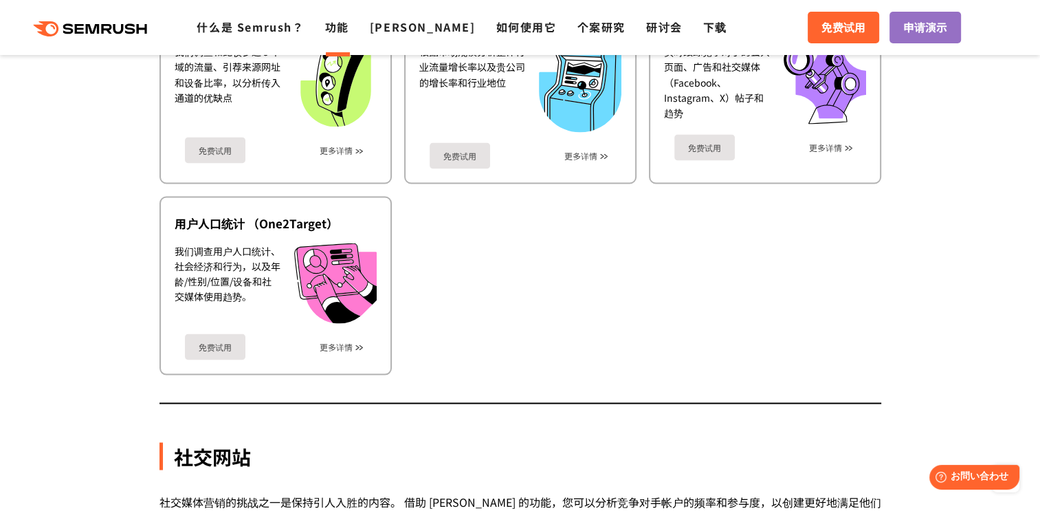
click at [520, 314] on ul "流量分析 我们调查和比较多达 5 个域的流量、引荐来源网址和设备比率，以分析传入通道的优缺点 免费试用 更多详情 市场探索者 根据市场规模分析整体行业流量增长…" at bounding box center [520, 185] width 722 height 377
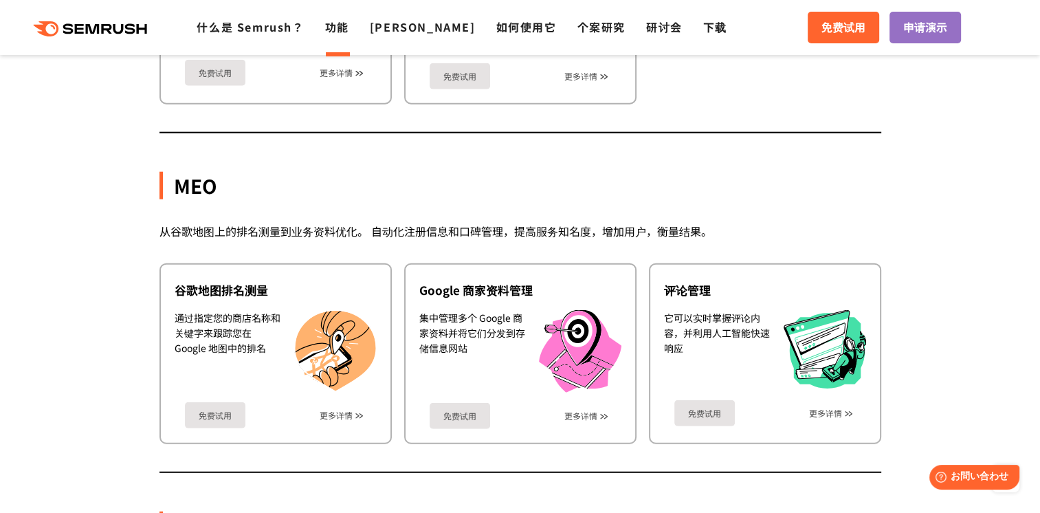
scroll to position [3339, 0]
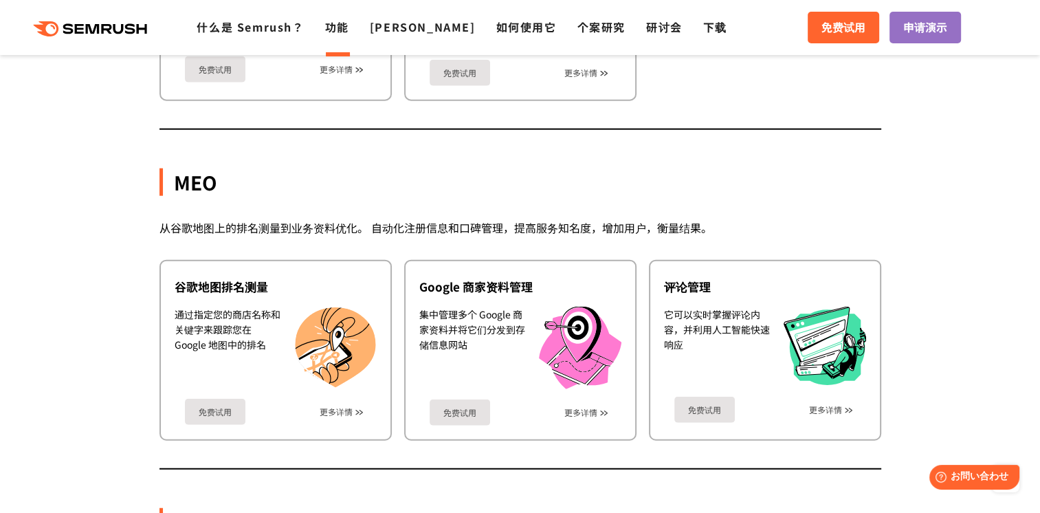
click at [408, 218] on div "从谷歌地图上的排名测量到业务资料优化。 自动化注册信息和口碑管理，提高服务知名度，增加用户，衡量结果。" at bounding box center [520, 228] width 722 height 20
click at [410, 218] on div "从谷歌地图上的排名测量到业务资料优化。 自动化注册信息和口碑管理，提高服务知名度，增加用户，衡量结果。" at bounding box center [520, 228] width 722 height 20
click at [408, 218] on div "从谷歌地图上的排名测量到业务资料优化。 自动化注册信息和口碑管理，提高服务知名度，增加用户，衡量结果。" at bounding box center [520, 228] width 722 height 20
click at [331, 191] on div "MEO 从谷歌地图上的排名测量到业务资料优化。 自动化注册信息和口碑管理，提高服务知名度，增加用户，衡量结果。 谷歌地图排名测量 通过指定您的商店名称和关键字…" at bounding box center [520, 289] width 722 height 364
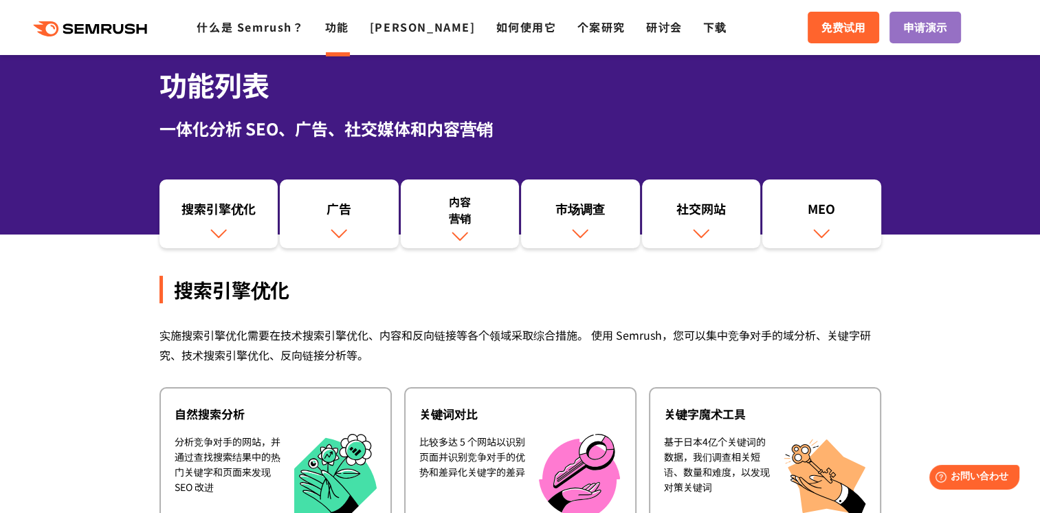
scroll to position [40, 0]
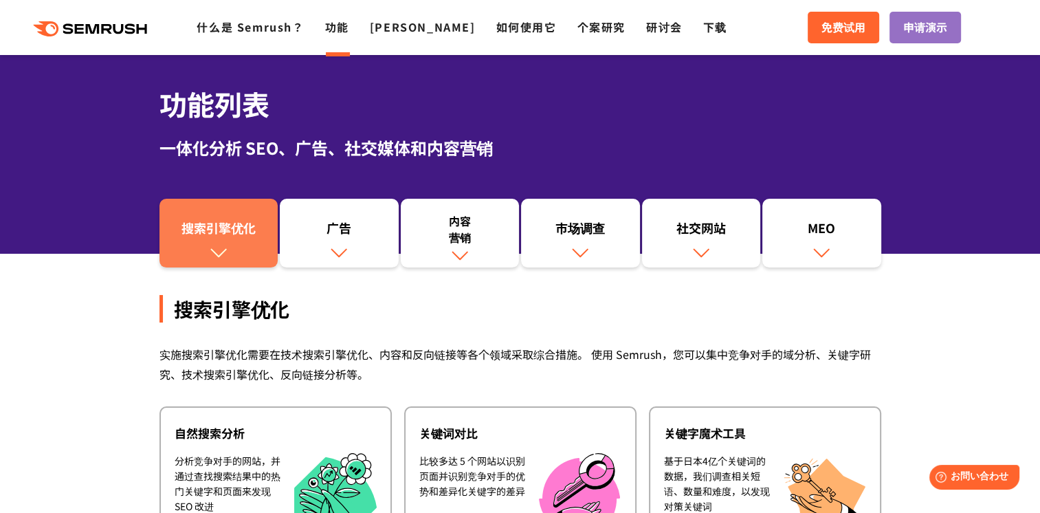
click at [210, 258] on img at bounding box center [219, 252] width 18 height 18
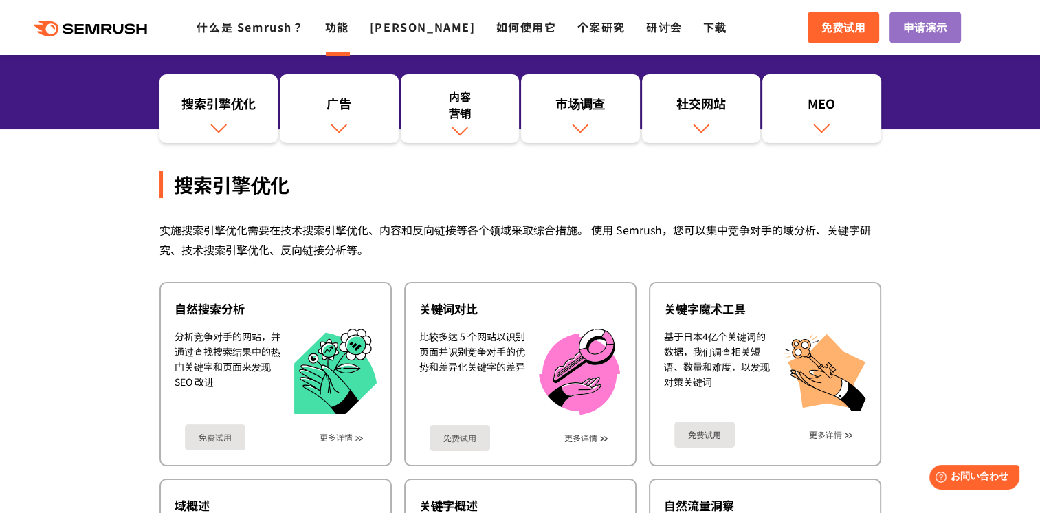
scroll to position [100, 0]
